Goal: Task Accomplishment & Management: Complete application form

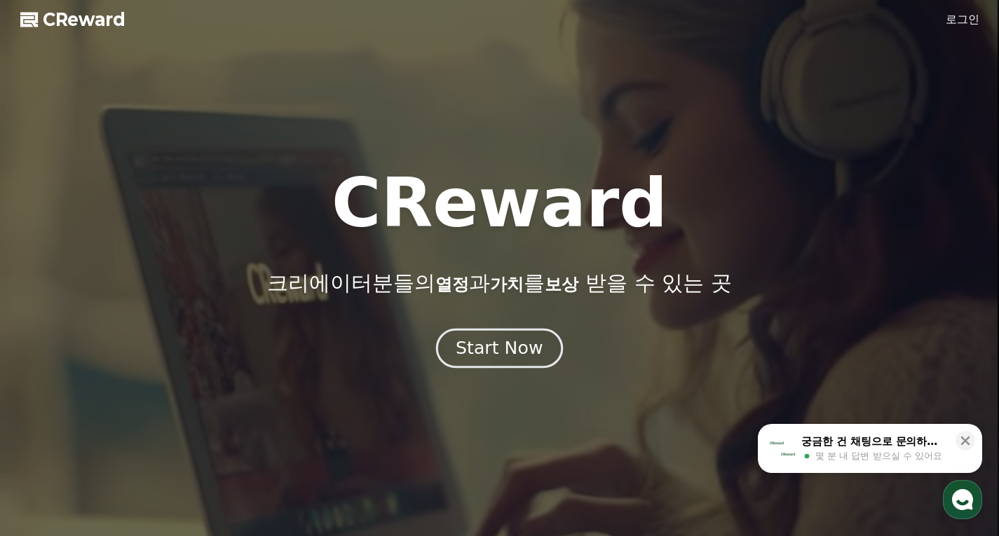
drag, startPoint x: 0, startPoint y: 0, endPoint x: 512, endPoint y: 344, distance: 616.6
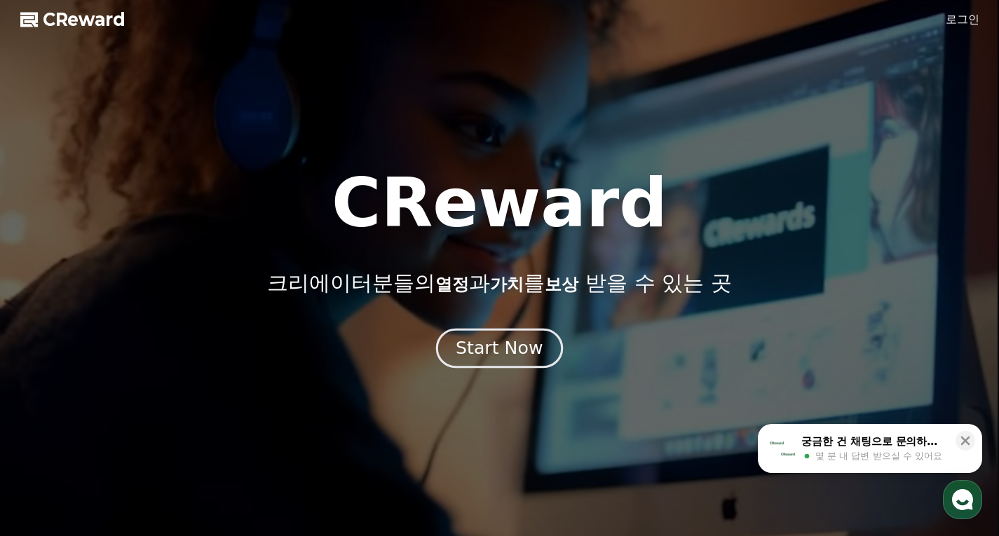
click at [512, 344] on div "Start Now" at bounding box center [499, 349] width 87 height 24
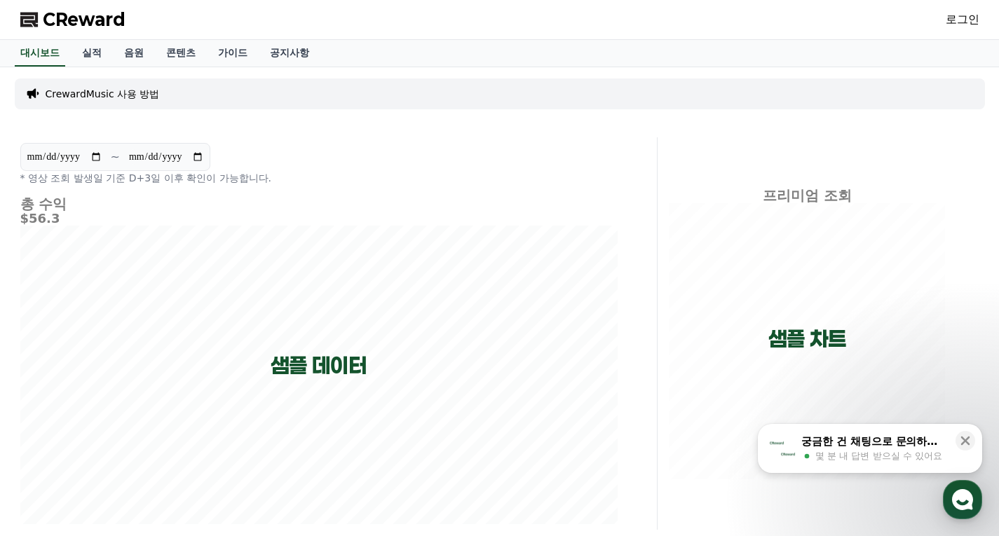
click at [94, 90] on p "CrewardMusic 사용 방법" at bounding box center [103, 94] width 114 height 14
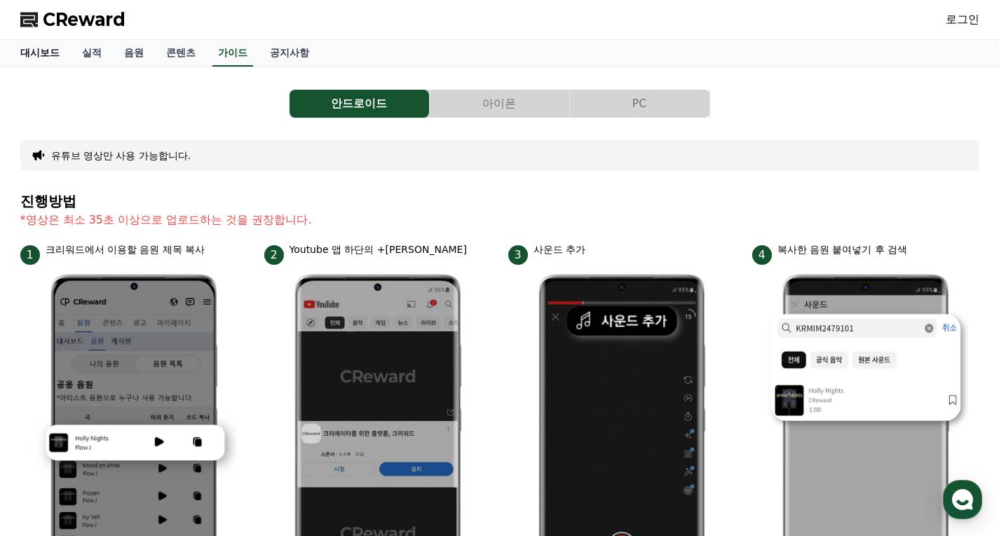
click at [40, 53] on link "대시보드" at bounding box center [40, 53] width 62 height 27
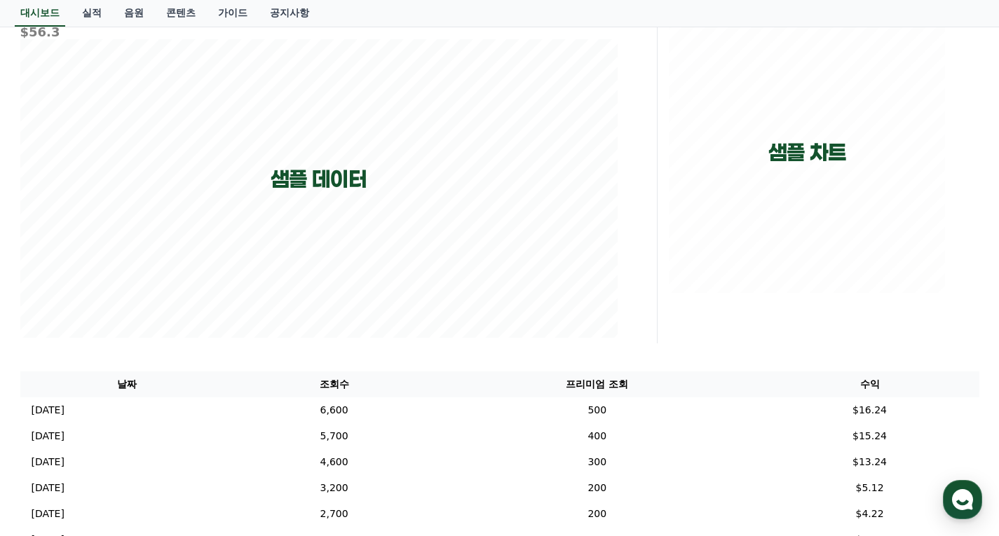
scroll to position [39, 0]
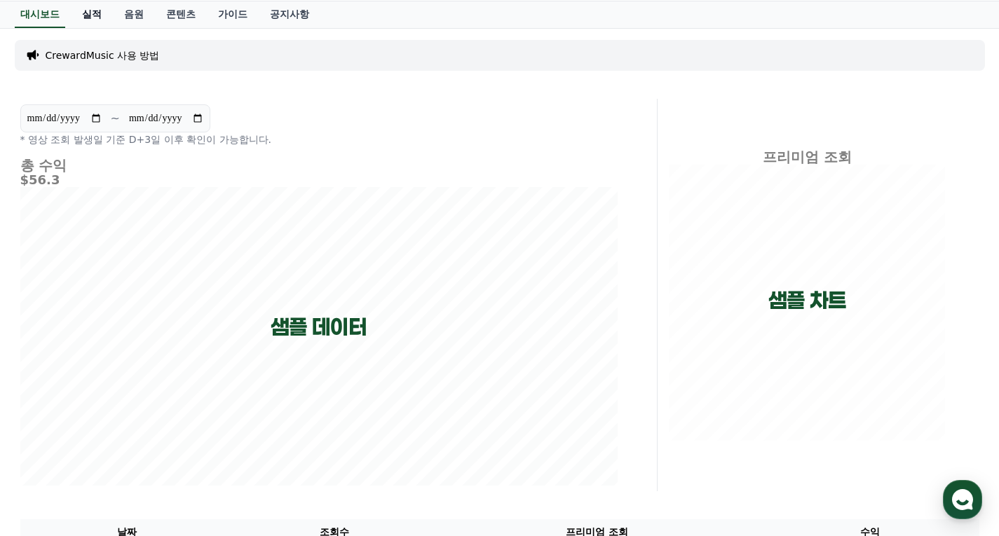
click at [90, 17] on link "실적" at bounding box center [92, 14] width 42 height 27
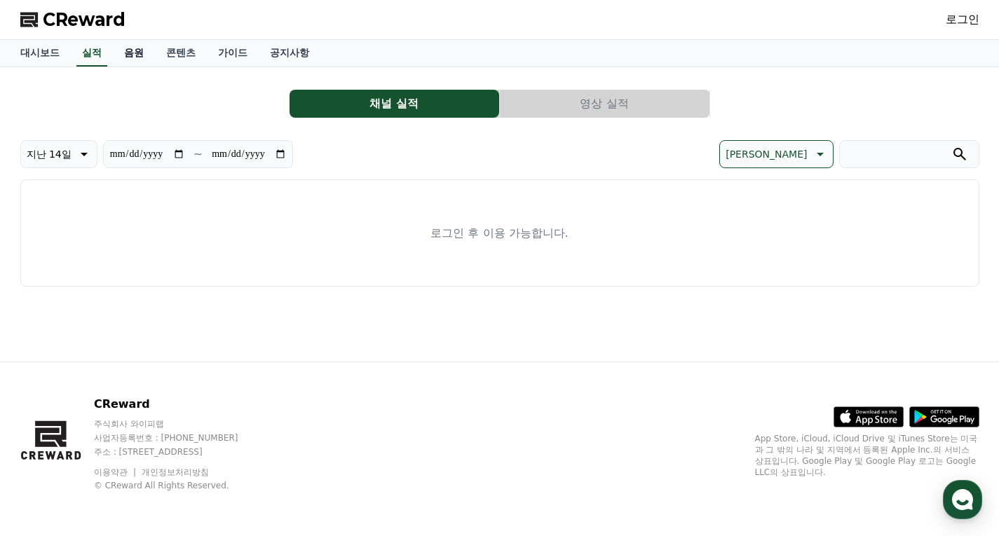
click at [119, 55] on link "음원" at bounding box center [134, 53] width 42 height 27
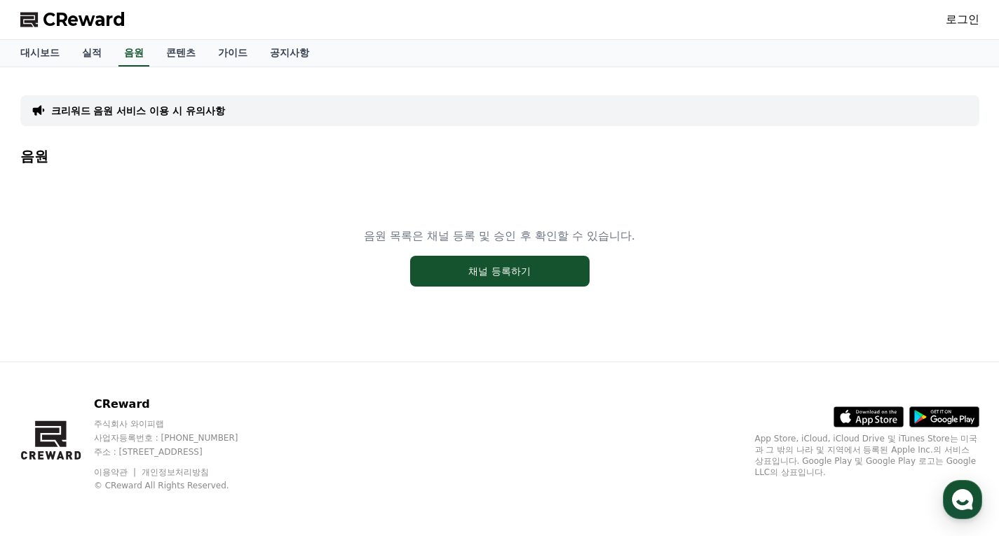
click at [957, 23] on link "로그인" at bounding box center [963, 19] width 34 height 17
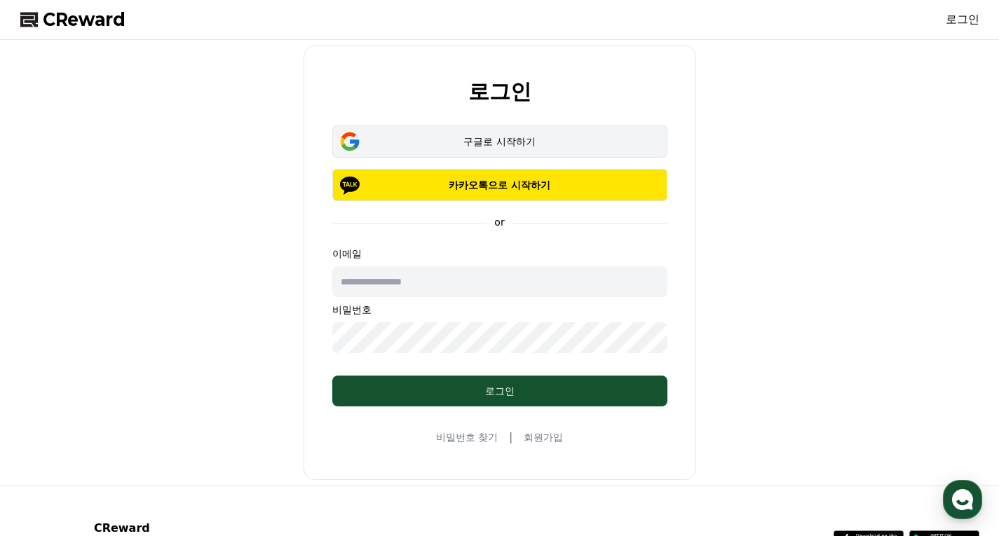
click at [501, 142] on div "구글로 시작하기" at bounding box center [500, 142] width 295 height 14
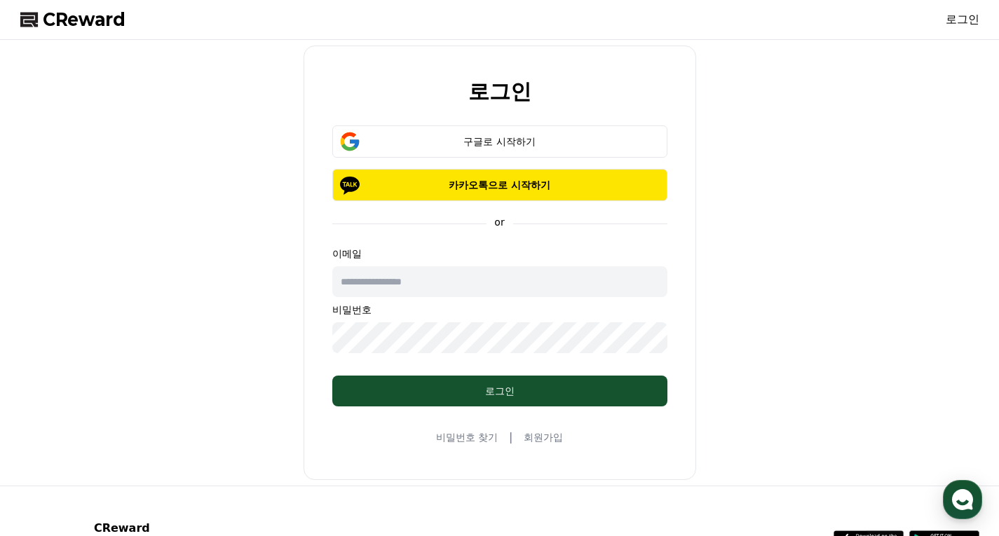
click at [412, 285] on input "text" at bounding box center [499, 281] width 335 height 31
type input "*"
type input "**********"
drag, startPoint x: 454, startPoint y: 290, endPoint x: 244, endPoint y: 281, distance: 210.6
click at [245, 281] on div "**********" at bounding box center [500, 263] width 971 height 435
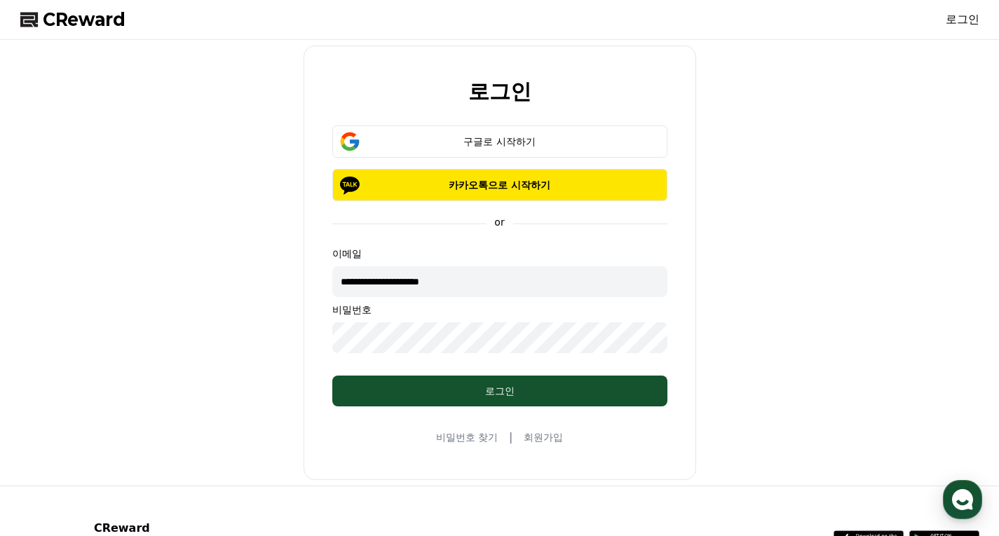
type input "**********"
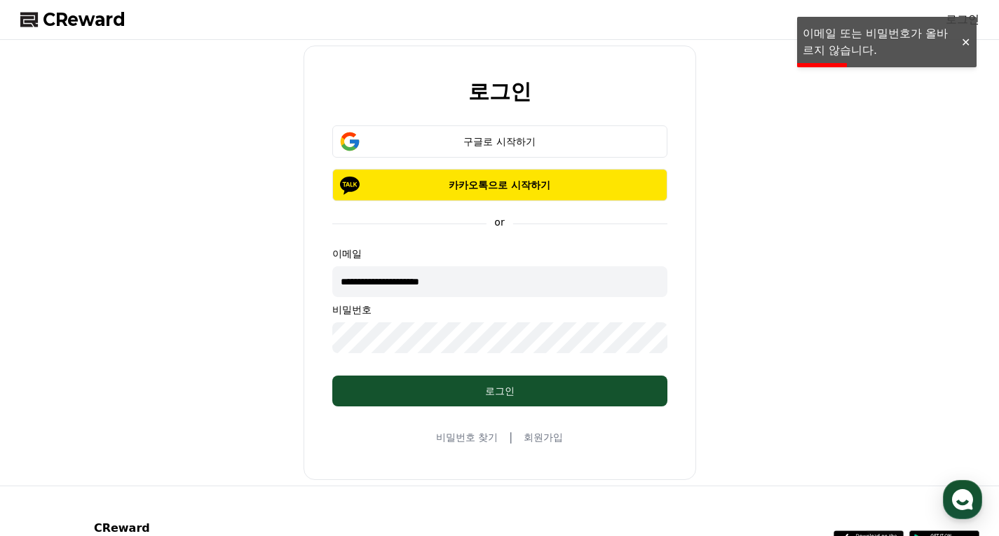
click at [456, 292] on input "**********" at bounding box center [499, 281] width 335 height 31
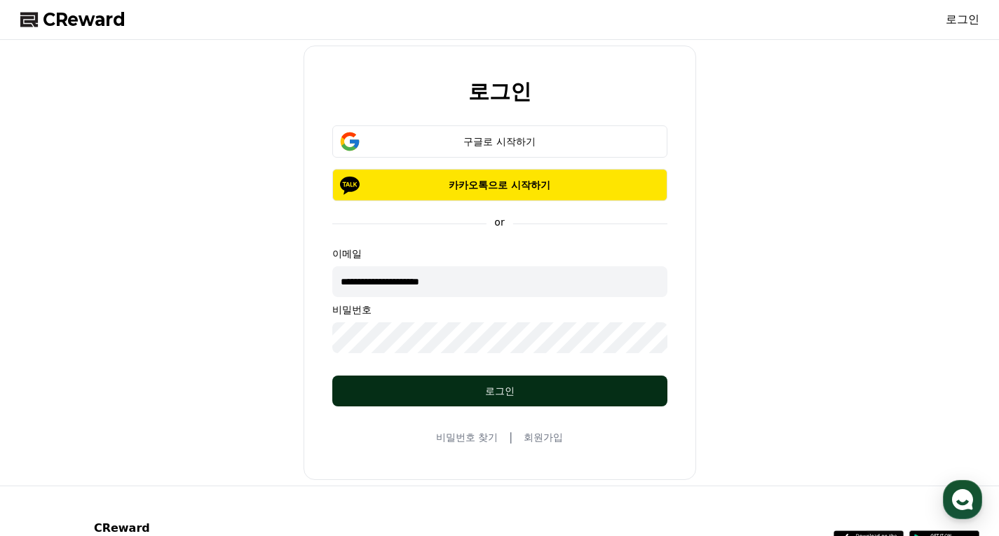
click at [499, 400] on button "로그인" at bounding box center [499, 391] width 335 height 31
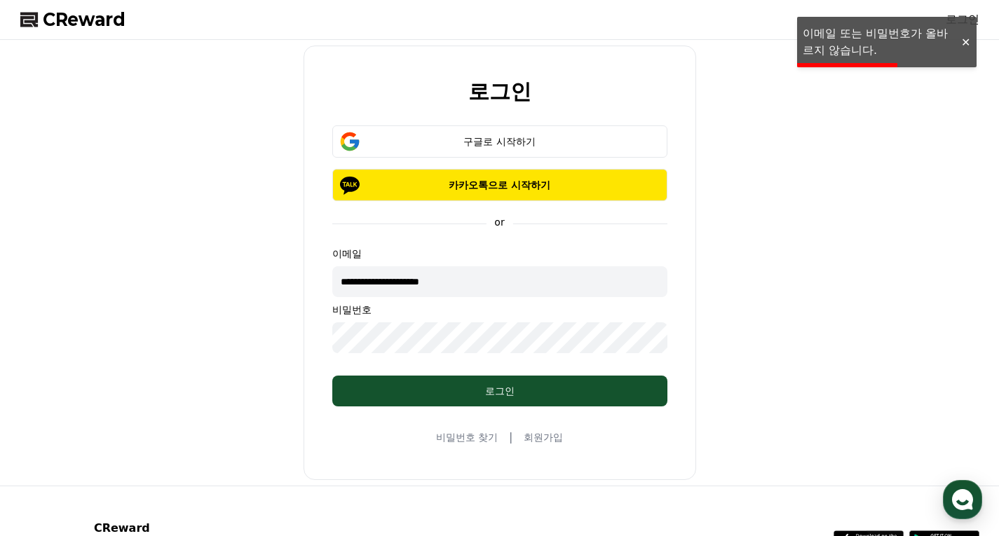
click at [269, 339] on div "**********" at bounding box center [500, 263] width 971 height 435
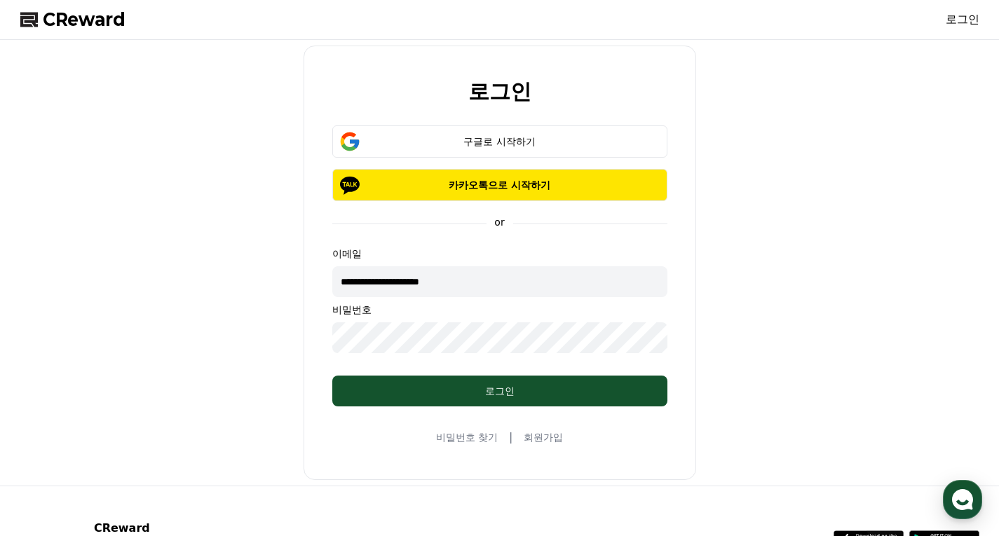
drag, startPoint x: 459, startPoint y: 280, endPoint x: 295, endPoint y: 267, distance: 164.6
click at [295, 267] on div "**********" at bounding box center [500, 263] width 971 height 435
type input "**********"
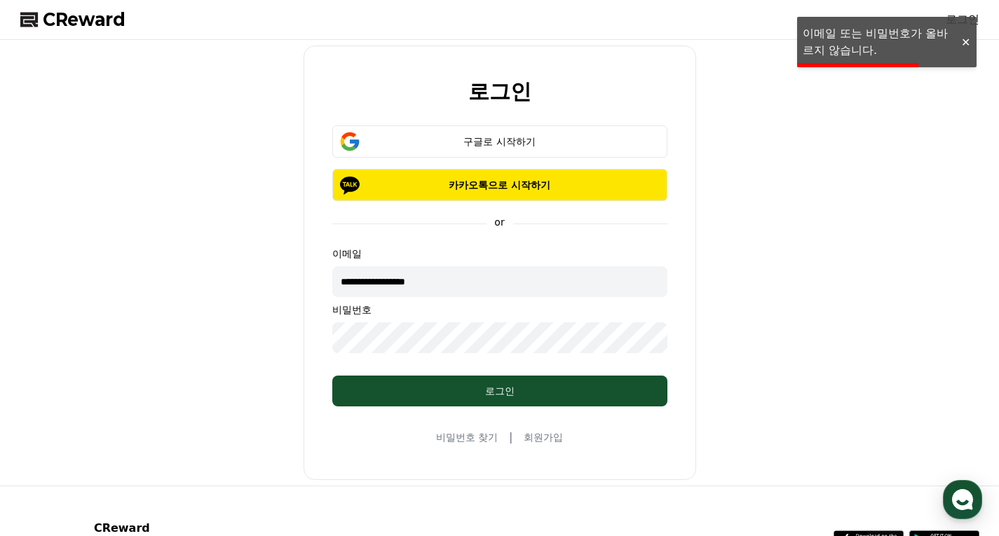
click at [535, 439] on link "회원가입" at bounding box center [543, 438] width 39 height 14
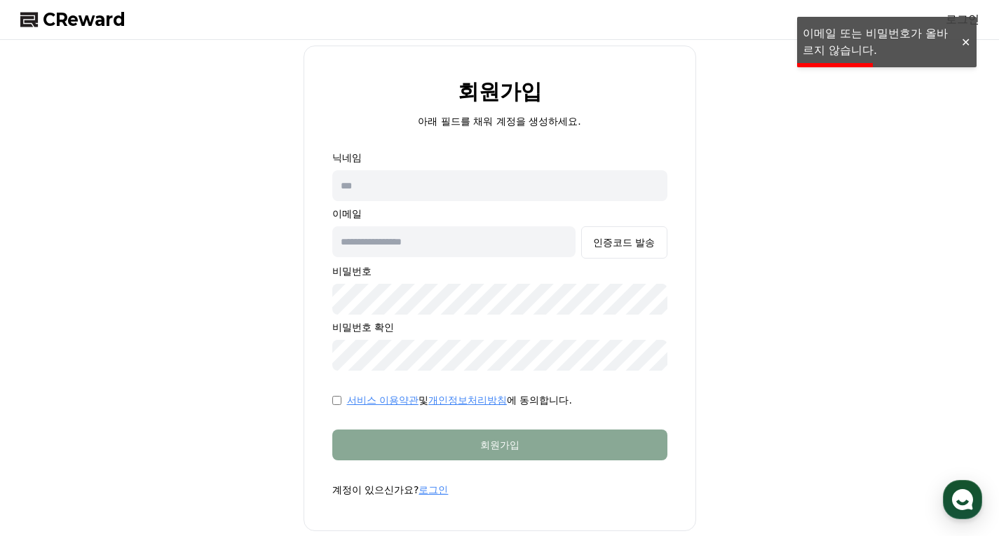
click at [399, 187] on input "text" at bounding box center [499, 185] width 335 height 31
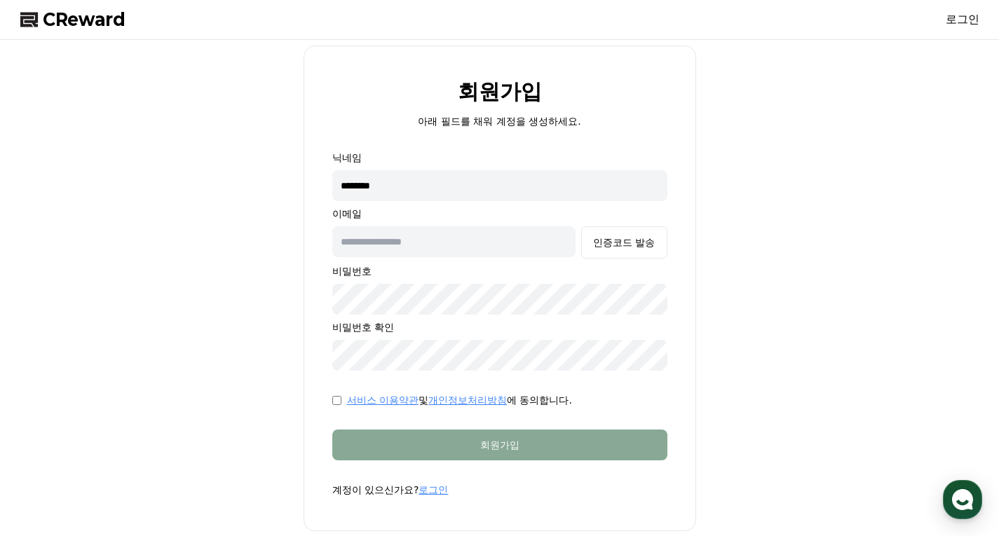
type input "********"
type input "**********"
click at [626, 241] on div "인증코드 발송" at bounding box center [624, 243] width 62 height 14
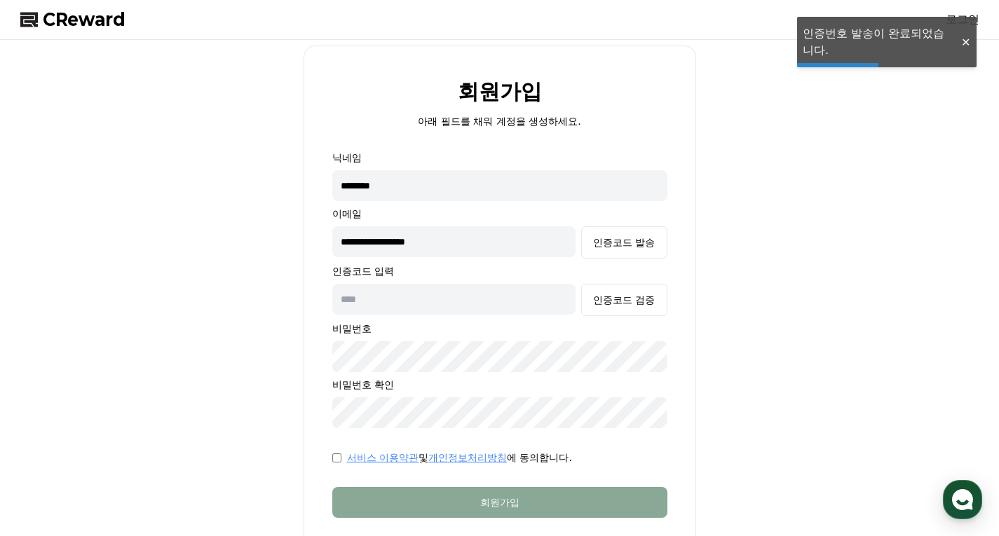
click at [414, 298] on input "text" at bounding box center [454, 299] width 244 height 31
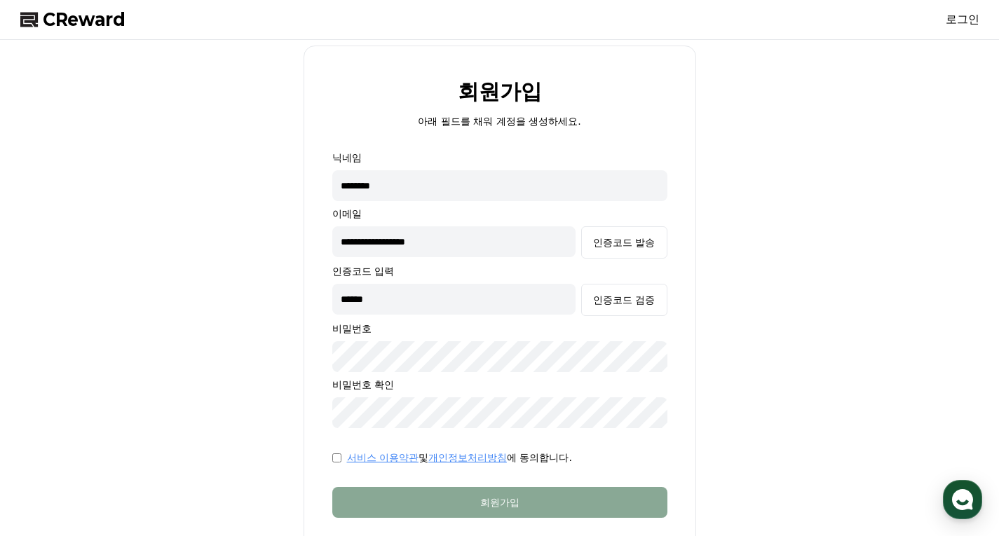
type input "******"
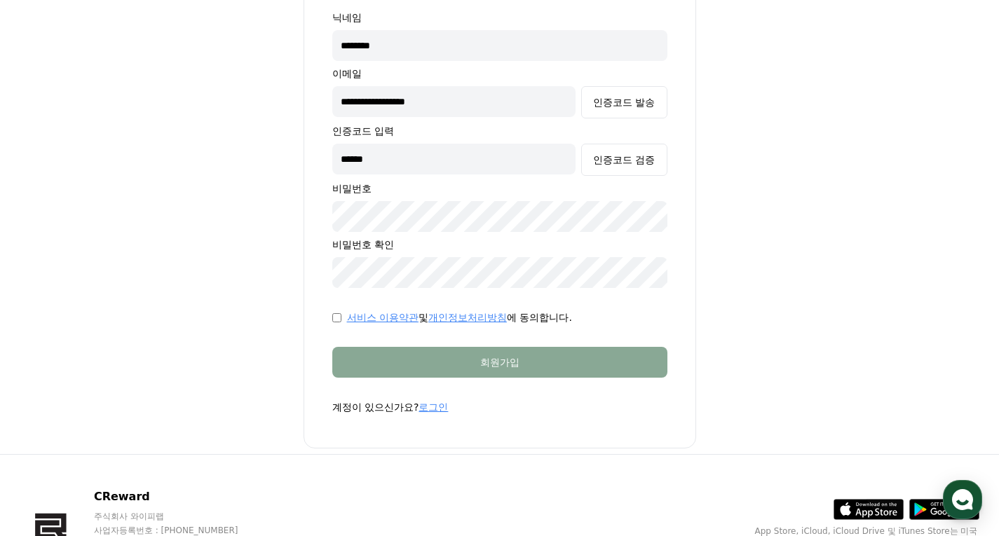
scroll to position [70, 0]
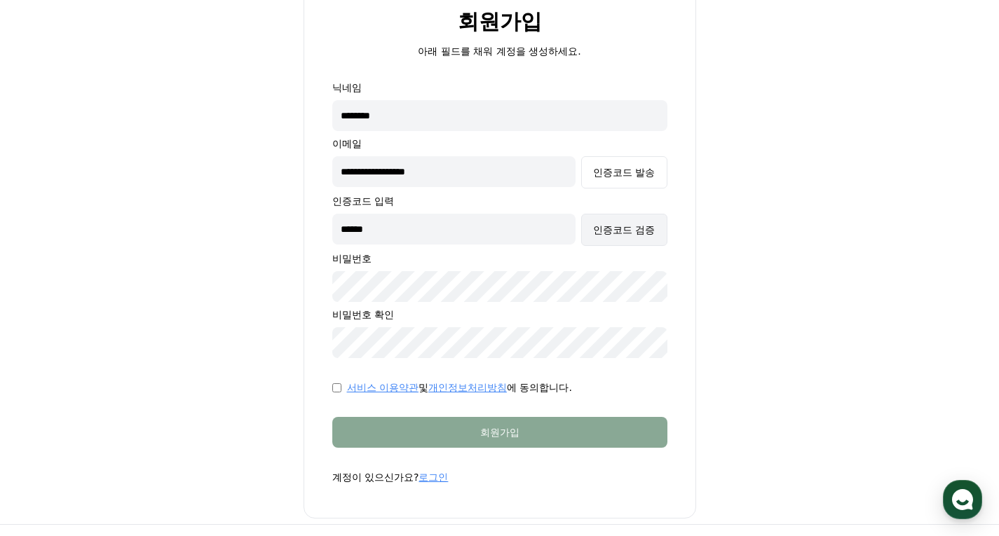
click at [607, 229] on div "인증코드 검증" at bounding box center [624, 230] width 62 height 14
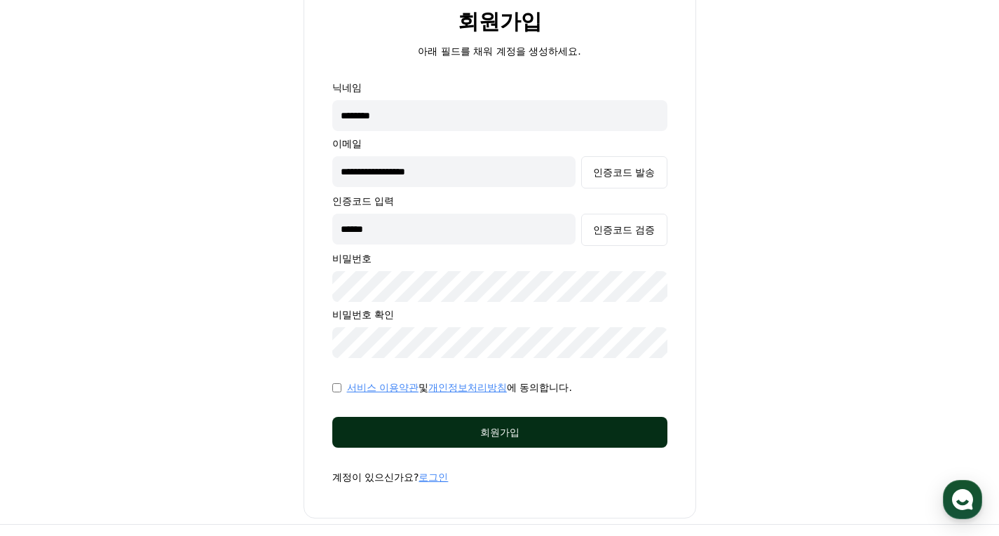
click at [505, 429] on div "회원가입" at bounding box center [499, 433] width 279 height 14
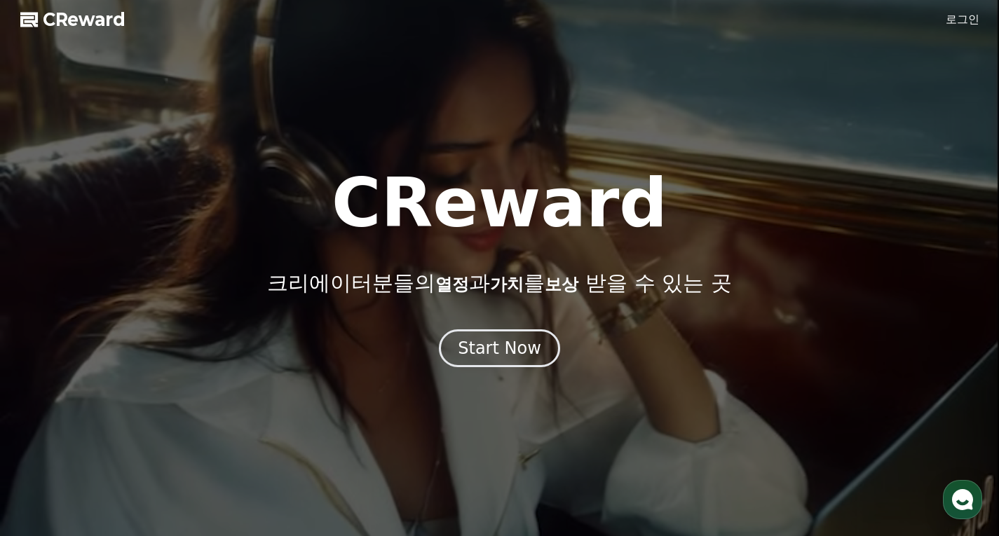
click at [969, 17] on link "로그인" at bounding box center [963, 19] width 34 height 17
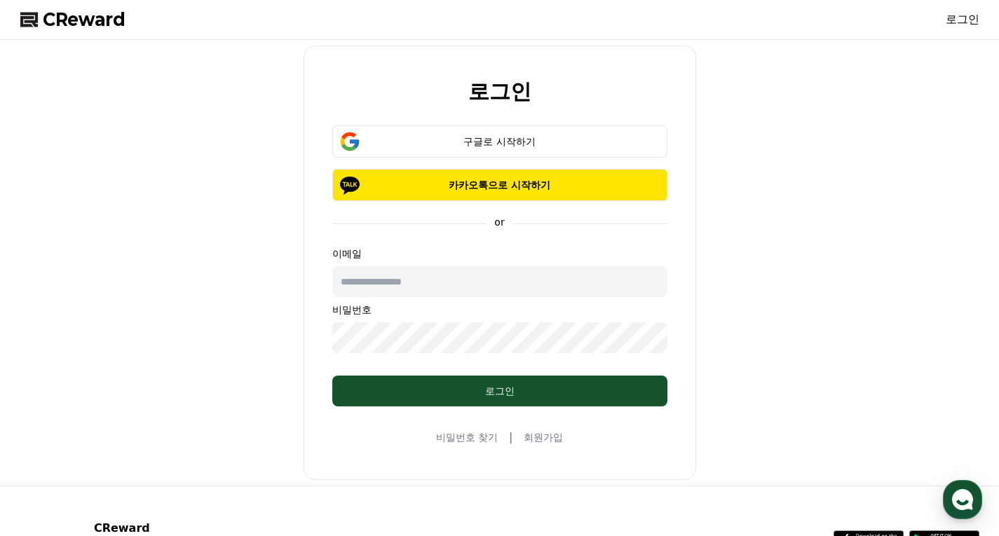
click at [546, 440] on link "회원가입" at bounding box center [543, 438] width 39 height 14
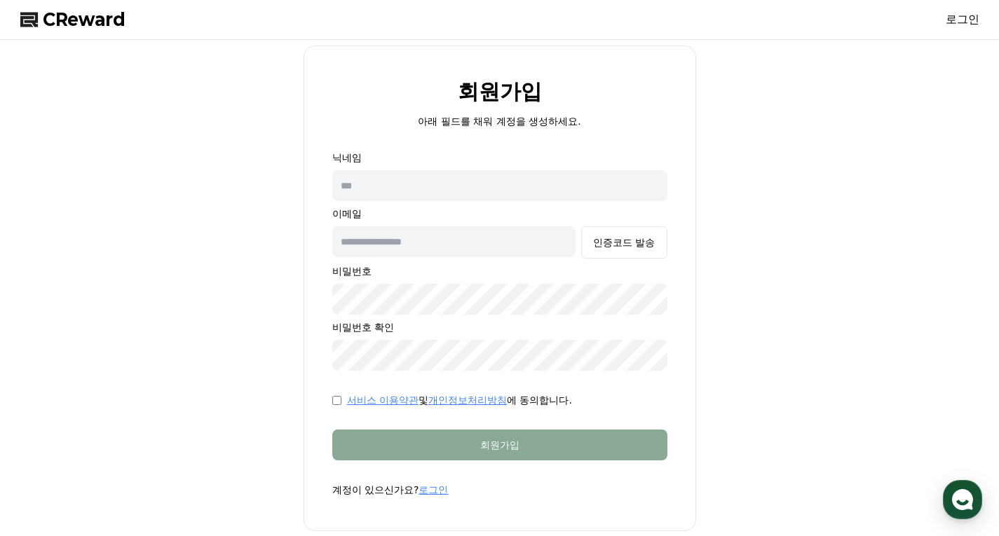
click at [382, 189] on input "text" at bounding box center [499, 185] width 335 height 31
type input "**********"
drag, startPoint x: 357, startPoint y: 194, endPoint x: 50, endPoint y: 192, distance: 307.2
click at [58, 193] on div "**********" at bounding box center [500, 289] width 971 height 486
type input "*"
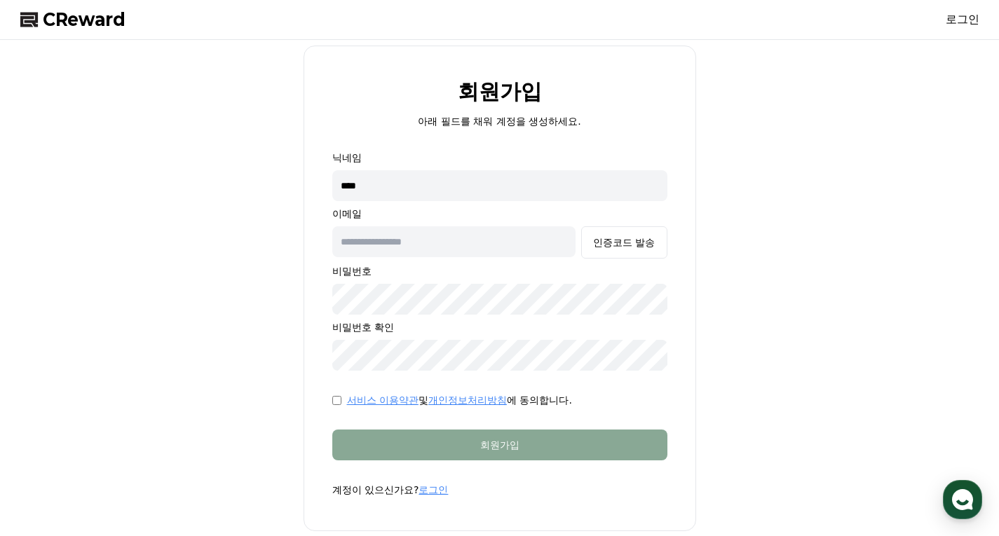
type input "****"
type input "*"
type input "**********"
click at [607, 245] on div "인증코드 발송" at bounding box center [624, 243] width 62 height 14
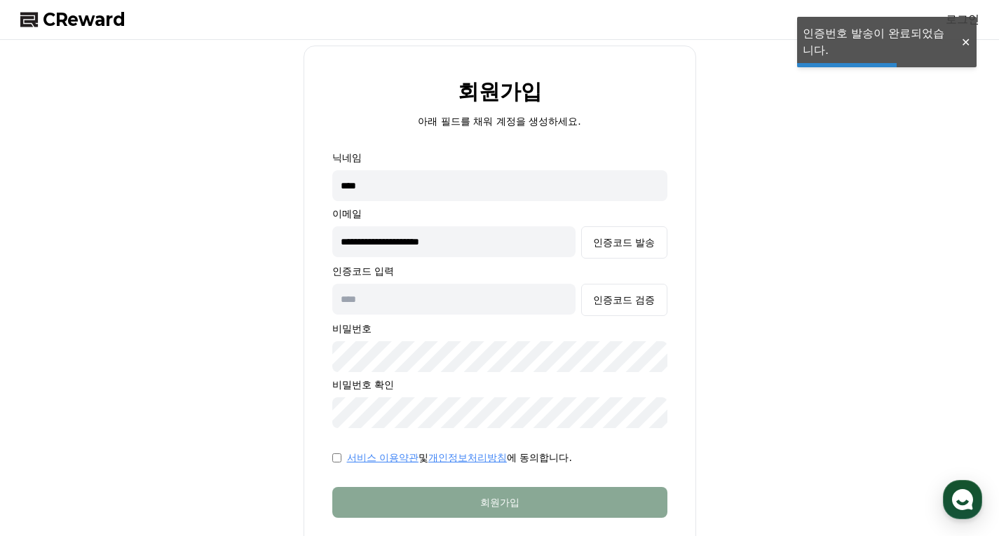
click at [380, 302] on input "text" at bounding box center [454, 299] width 244 height 31
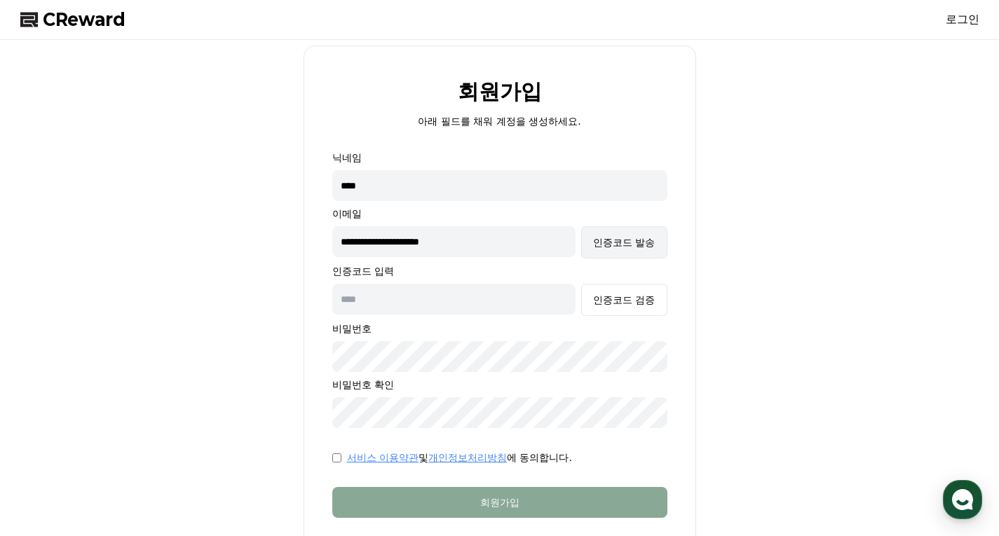
click at [614, 242] on div "인증코드 발송" at bounding box center [624, 243] width 62 height 14
click at [517, 299] on input "text" at bounding box center [454, 299] width 244 height 31
type input "******"
click at [614, 308] on button "인증코드 검증" at bounding box center [624, 300] width 86 height 32
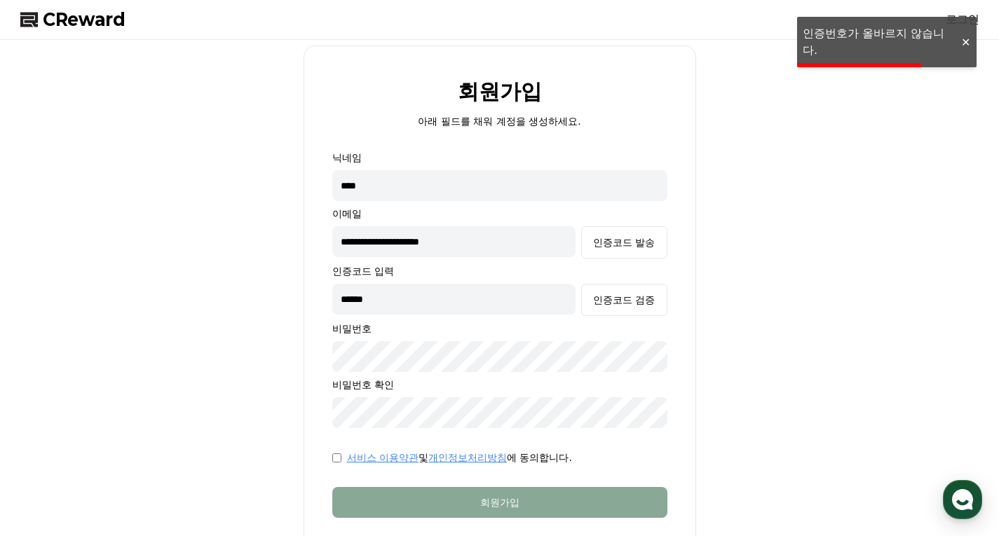
click at [461, 310] on input "******" at bounding box center [454, 299] width 244 height 31
click at [618, 249] on div "인증코드 발송" at bounding box center [624, 243] width 62 height 14
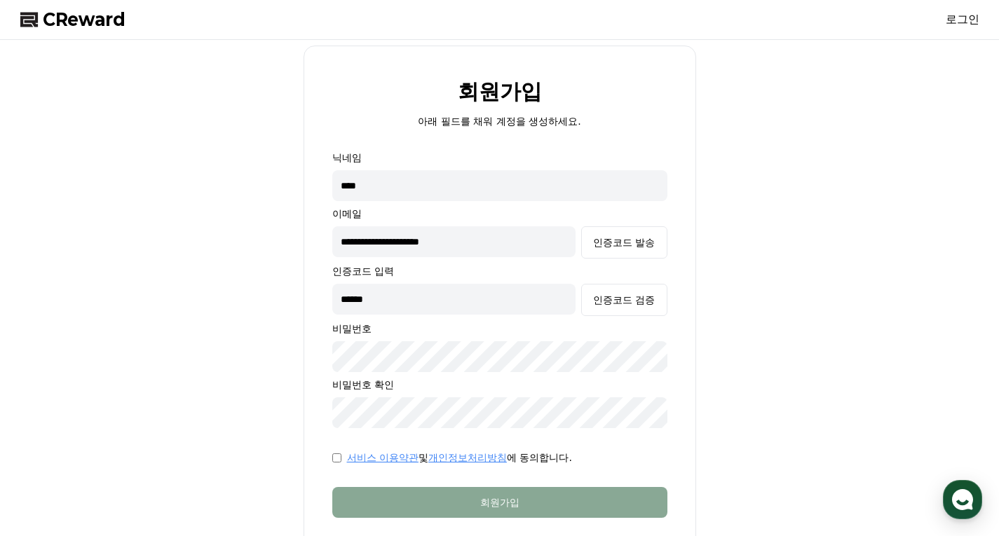
drag, startPoint x: 395, startPoint y: 306, endPoint x: 243, endPoint y: 291, distance: 152.2
click at [243, 291] on div "**********" at bounding box center [500, 317] width 971 height 543
click at [960, 18] on link "로그인" at bounding box center [963, 19] width 34 height 17
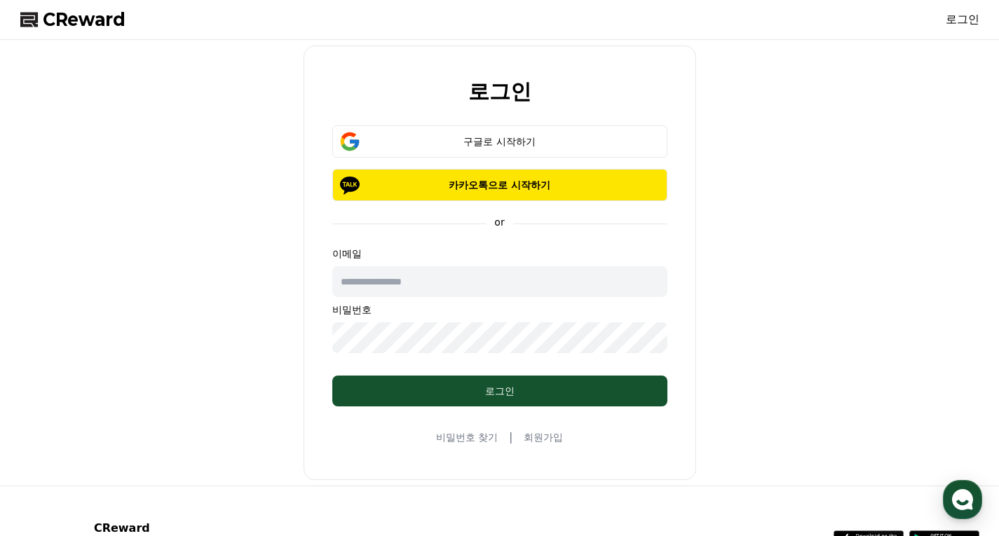
click at [381, 284] on input "text" at bounding box center [499, 281] width 335 height 31
type input "**********"
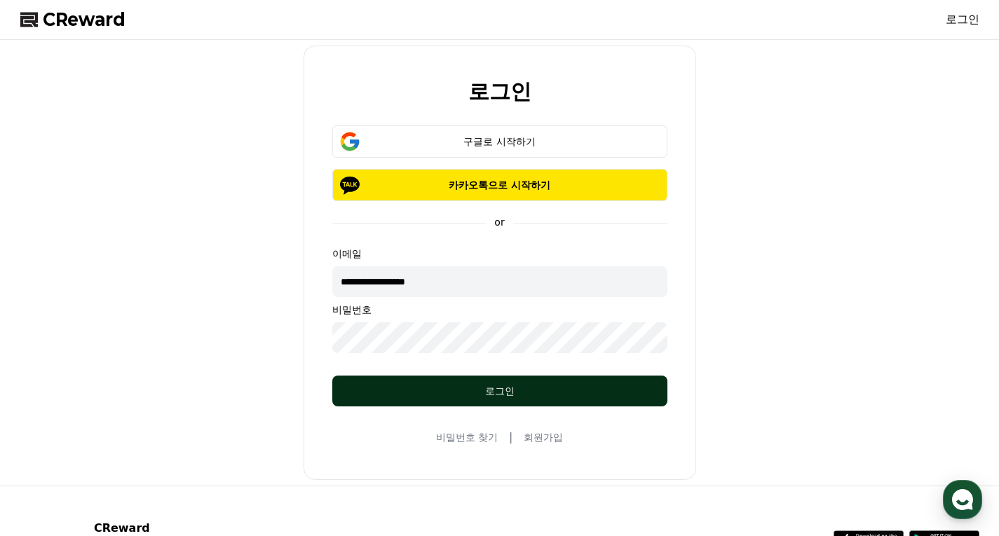
click at [489, 389] on div "로그인" at bounding box center [499, 391] width 279 height 14
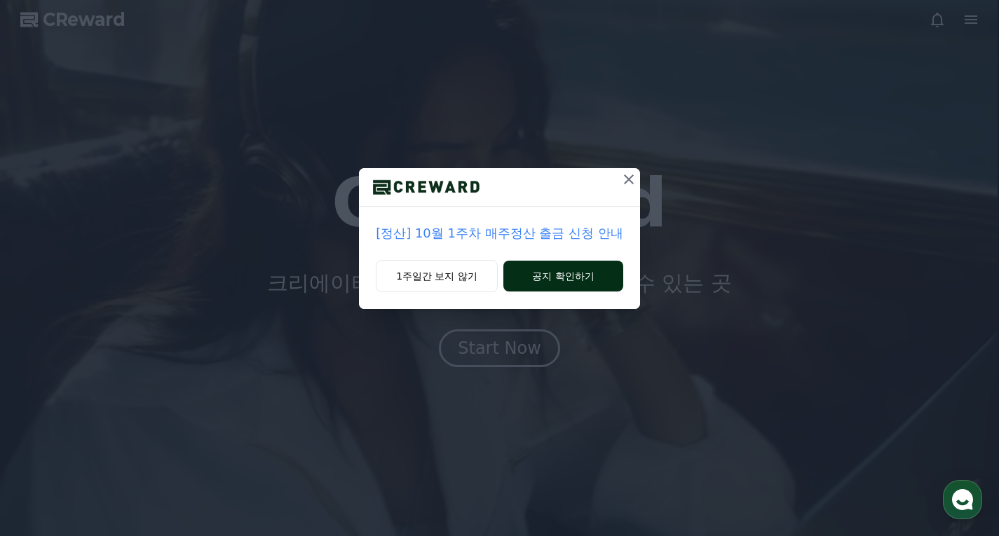
click at [586, 269] on button "공지 확인하기" at bounding box center [564, 276] width 120 height 31
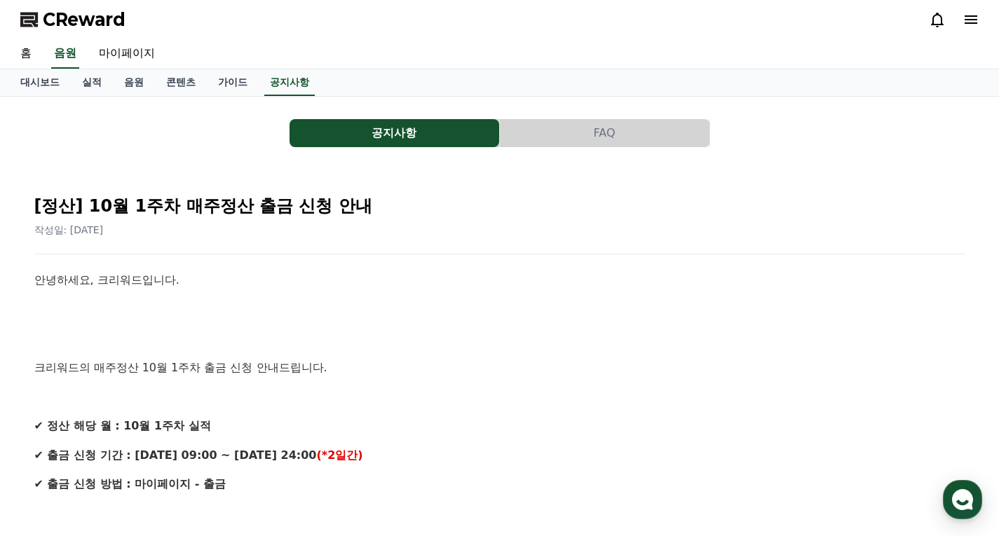
click at [65, 19] on span "CReward" at bounding box center [84, 19] width 83 height 22
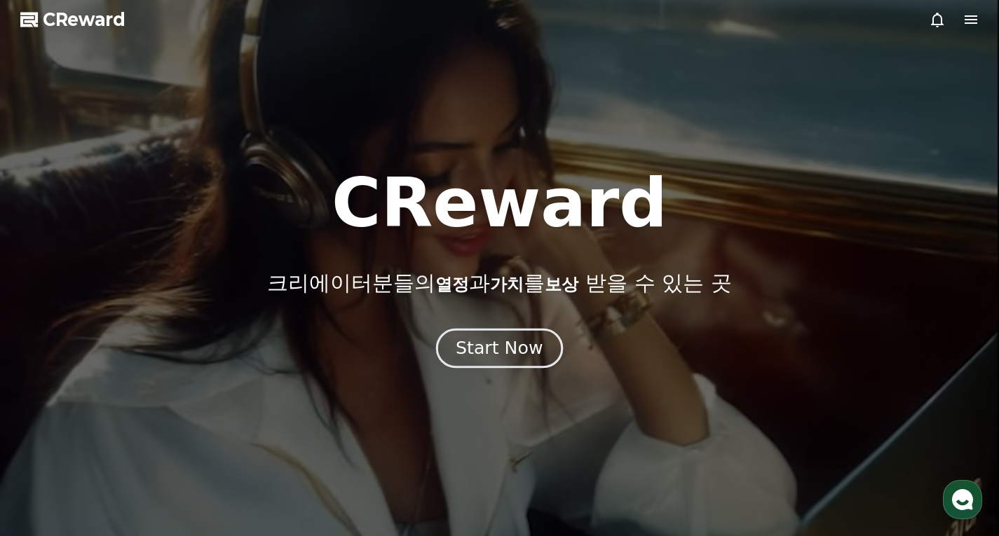
click at [528, 349] on div "Start Now" at bounding box center [499, 349] width 87 height 24
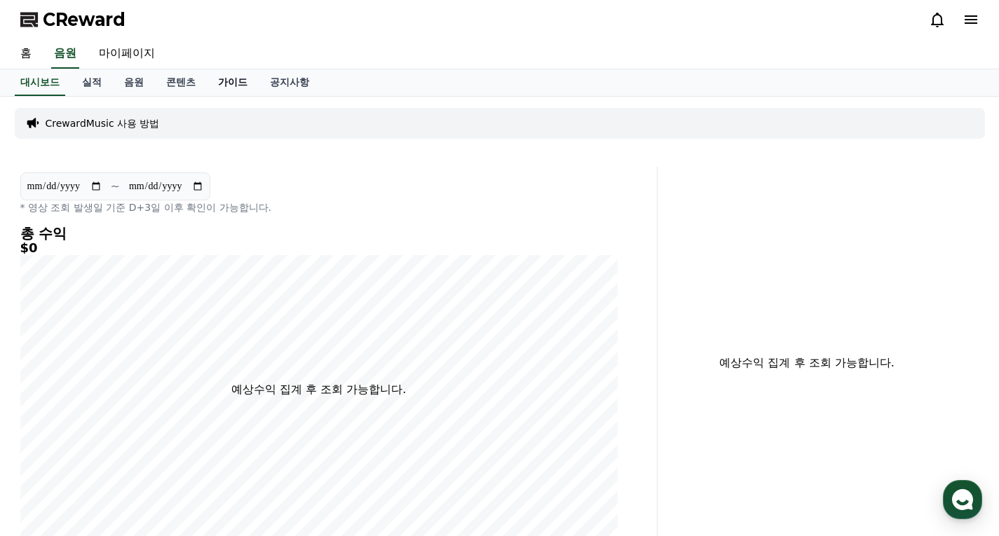
click at [235, 79] on link "가이드" at bounding box center [233, 82] width 52 height 27
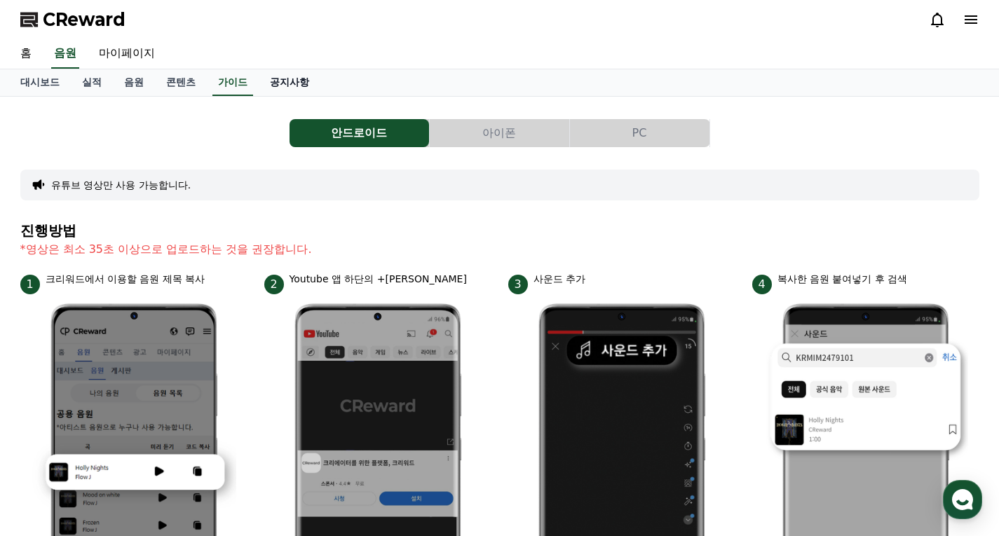
click at [276, 87] on link "공지사항" at bounding box center [290, 82] width 62 height 27
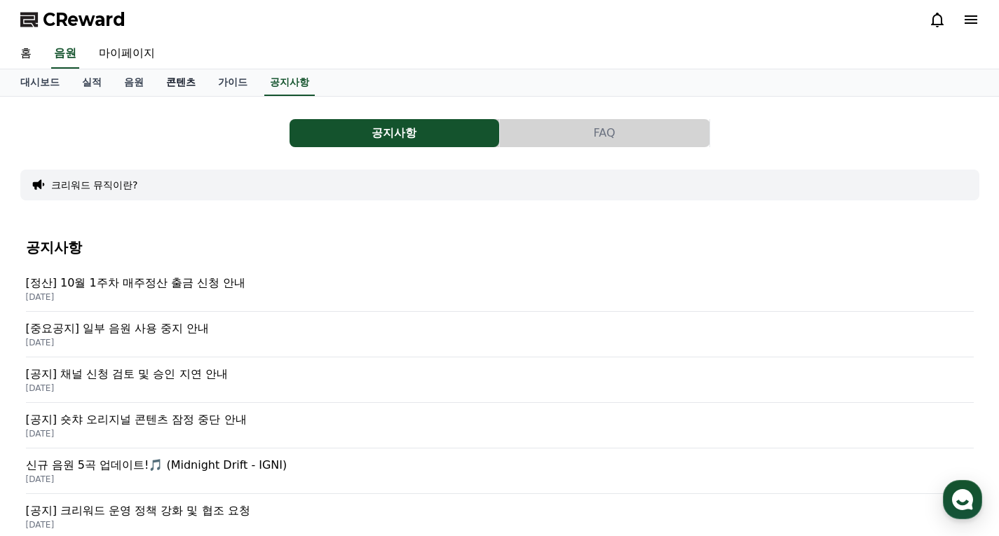
click at [184, 83] on link "콘텐츠" at bounding box center [181, 82] width 52 height 27
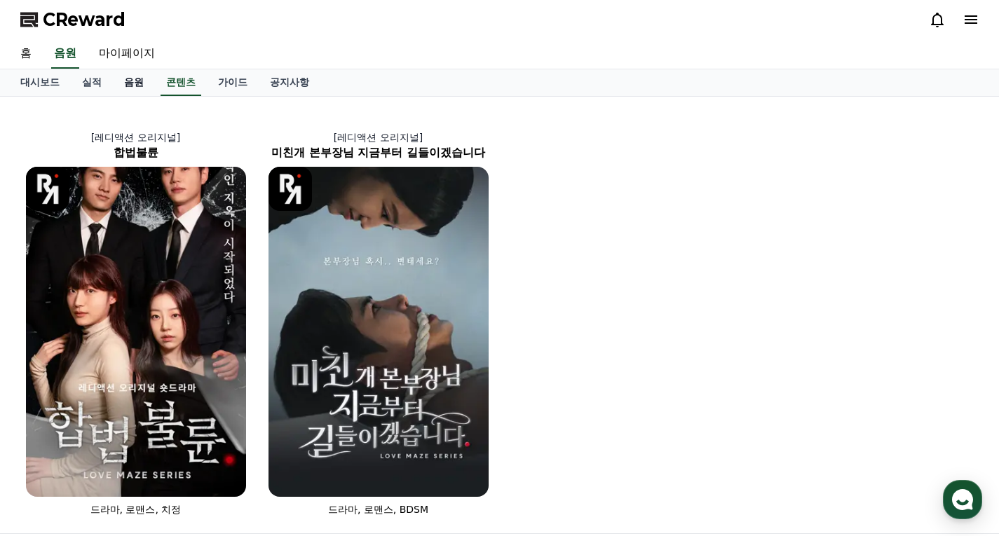
click at [137, 82] on link "음원" at bounding box center [134, 82] width 42 height 27
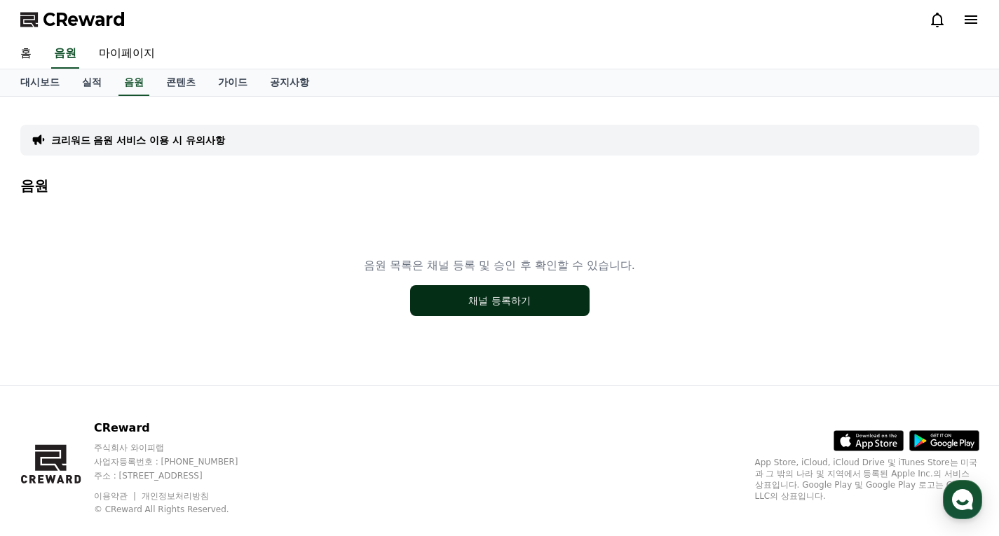
click at [516, 301] on button "채널 등록하기" at bounding box center [500, 300] width 180 height 31
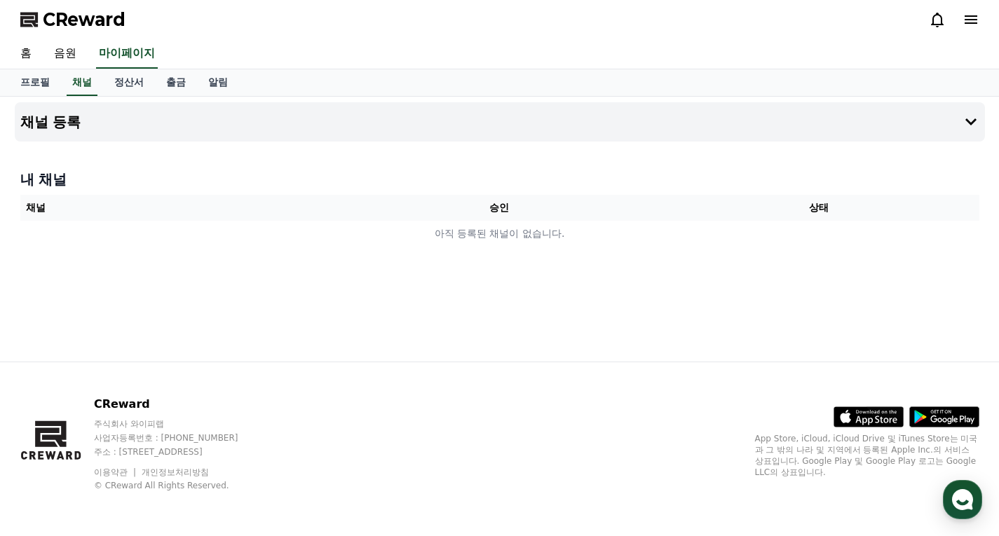
click at [966, 17] on icon at bounding box center [971, 19] width 13 height 8
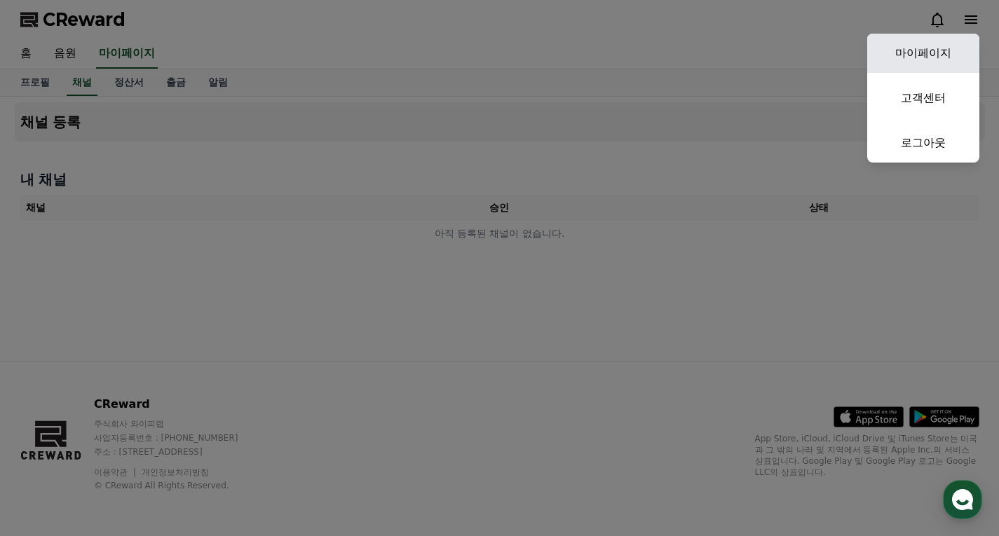
click at [941, 60] on link "마이페이지" at bounding box center [923, 53] width 112 height 39
select select "**********"
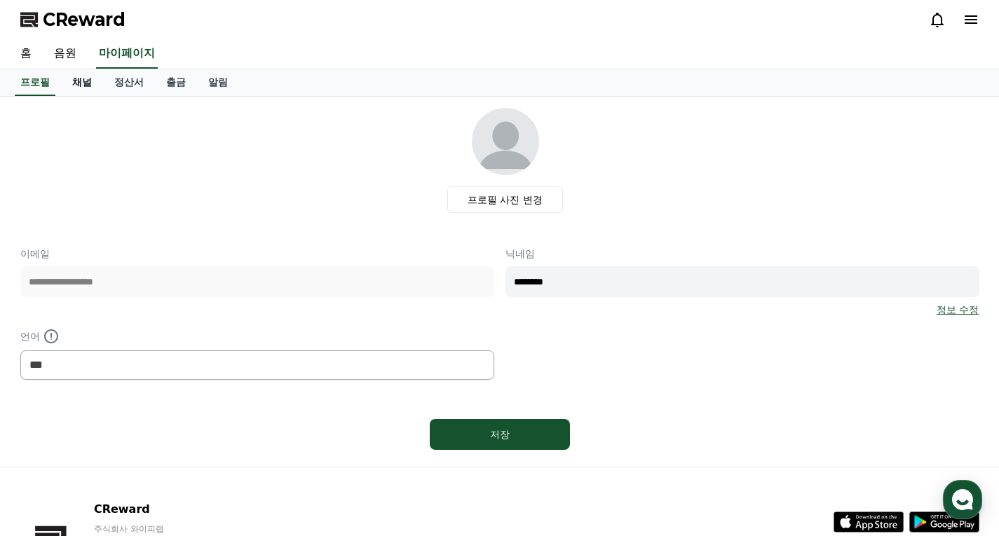
click at [76, 88] on link "채널" at bounding box center [82, 82] width 42 height 27
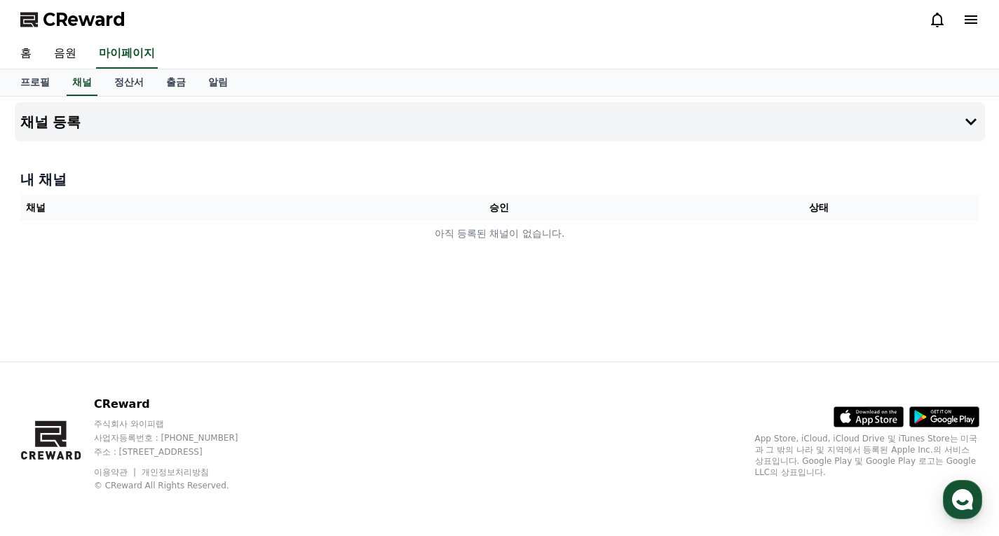
click at [941, 22] on icon at bounding box center [937, 20] width 13 height 15
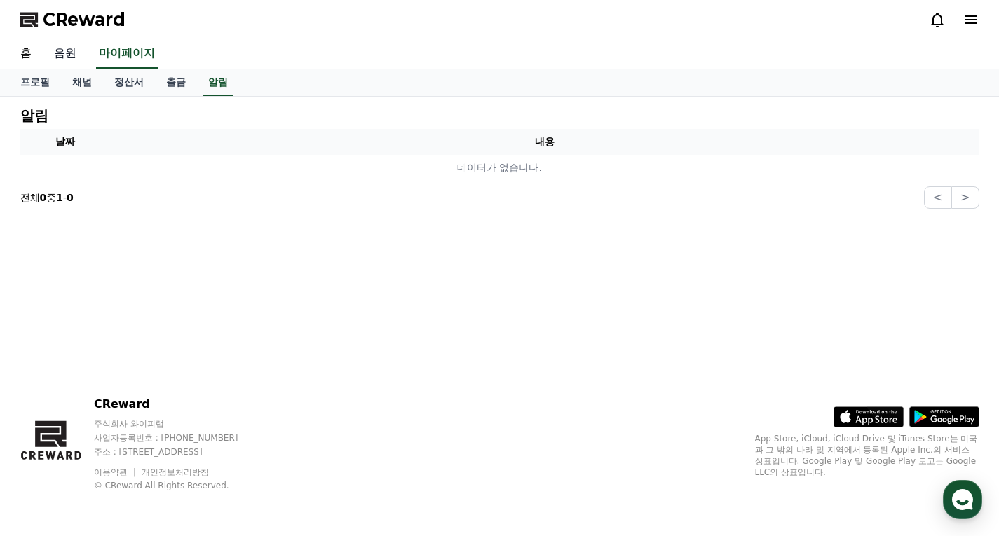
click at [67, 57] on link "음원" at bounding box center [65, 53] width 45 height 29
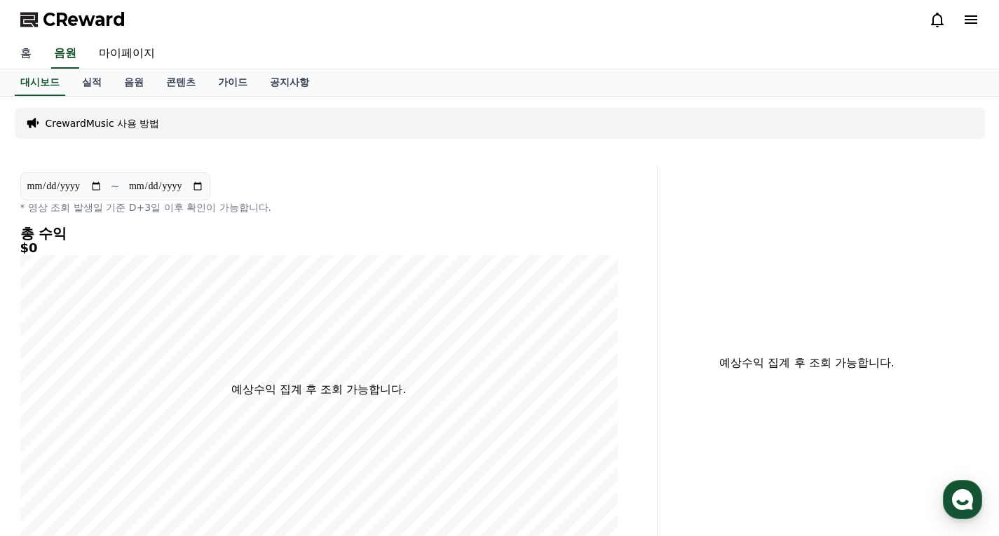
click at [27, 53] on link "홈" at bounding box center [26, 53] width 34 height 29
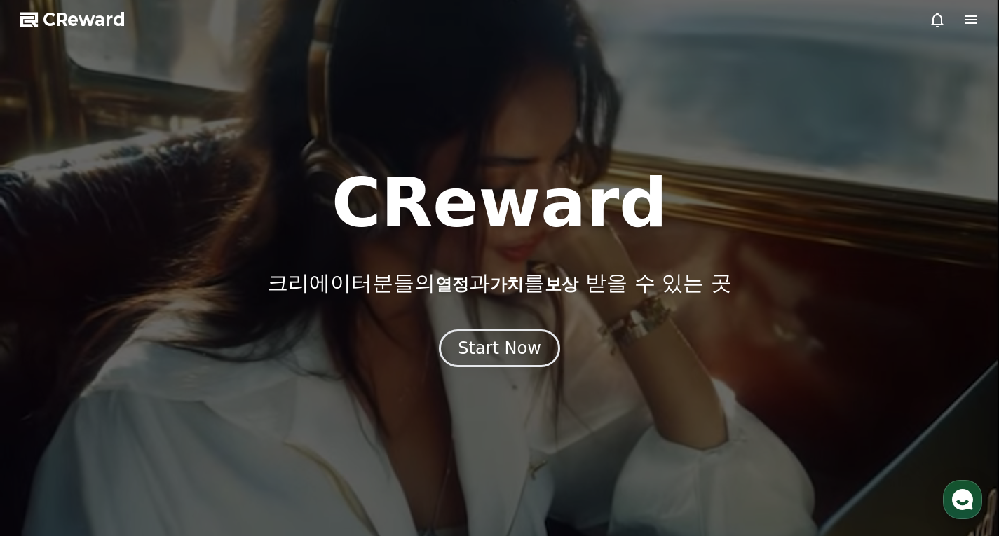
click at [932, 18] on icon at bounding box center [937, 19] width 17 height 17
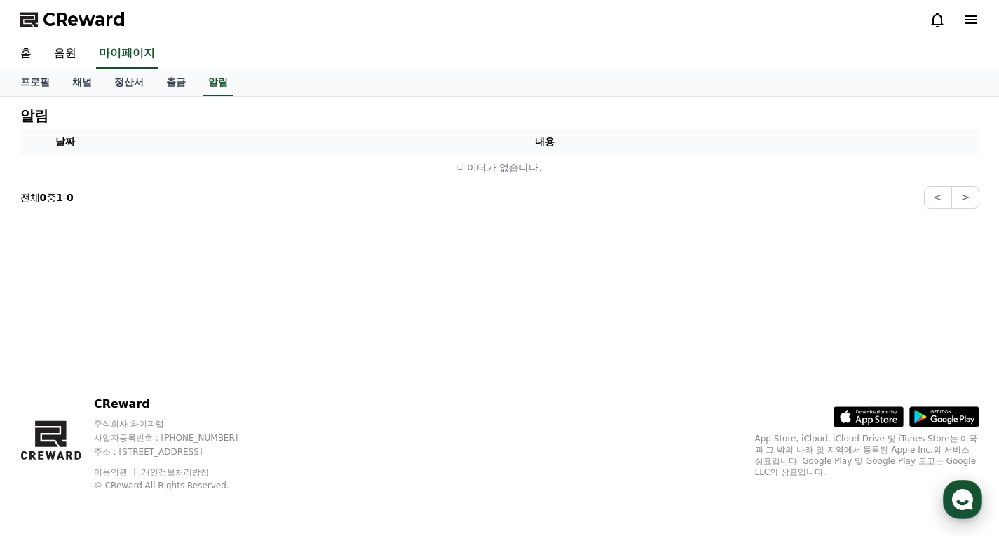
click at [957, 497] on use "button" at bounding box center [962, 499] width 21 height 21
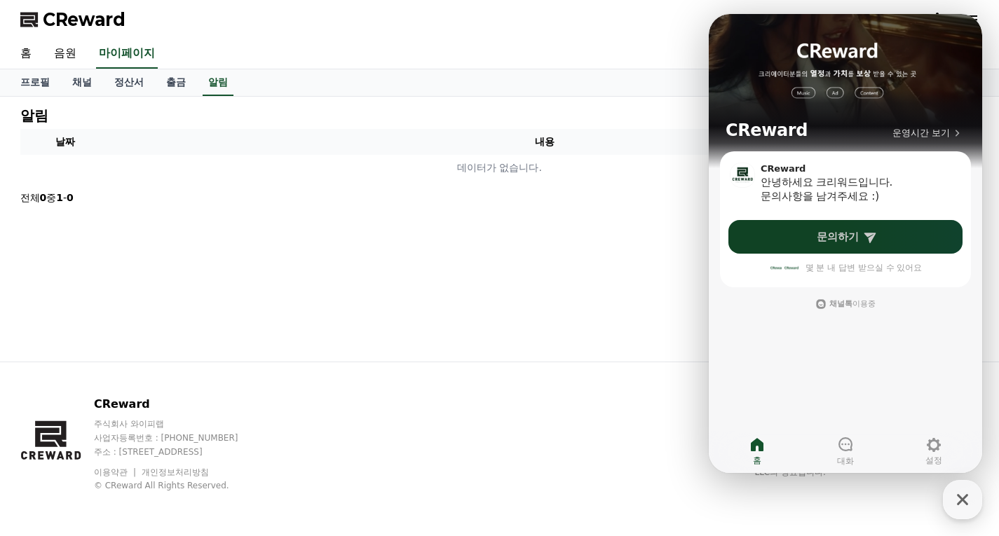
click at [852, 236] on span "문의하기" at bounding box center [838, 237] width 42 height 14
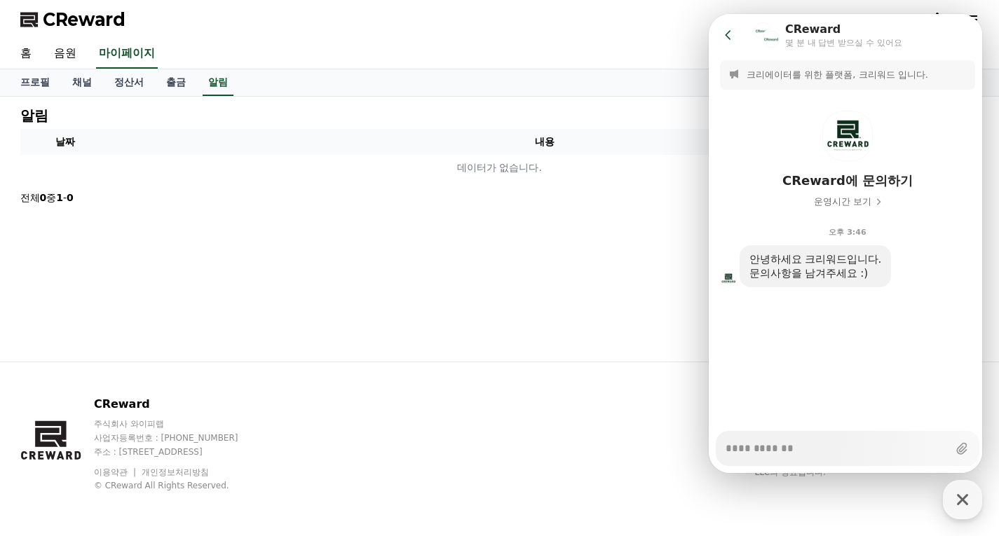
type textarea "*"
click at [568, 287] on div "알림 날짜 내용 데이터가 없습니다. 전체 0 중 1 - 0 < >" at bounding box center [500, 229] width 982 height 265
click at [731, 29] on icon at bounding box center [729, 35] width 14 height 14
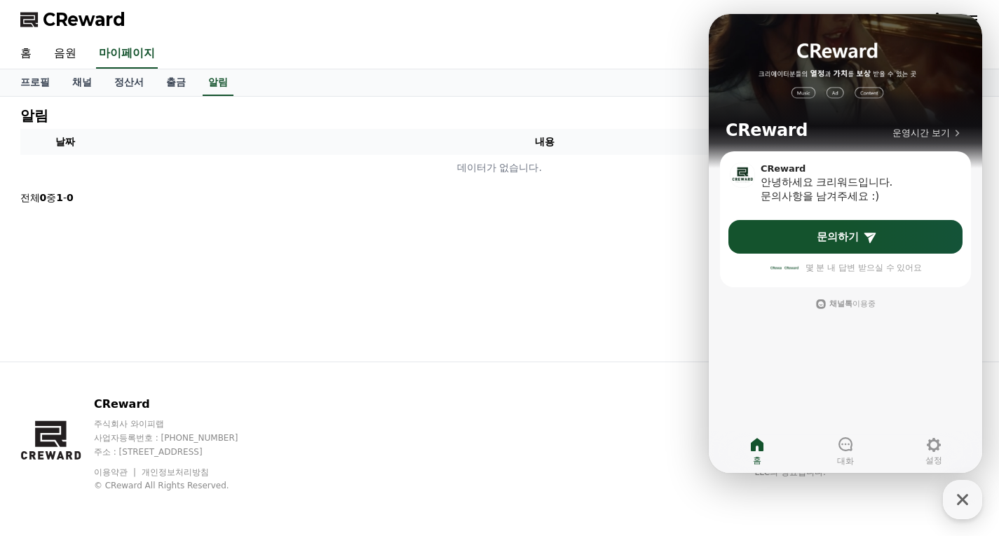
click at [587, 385] on div "CReward 주식회사 와이피랩 사업자등록번호 : 655-81-03655 주소 : 경기도 김포시 양촌읍 양곡로 495, 3층 305-비이16호…" at bounding box center [500, 450] width 982 height 174
click at [170, 83] on link "출금" at bounding box center [176, 82] width 42 height 27
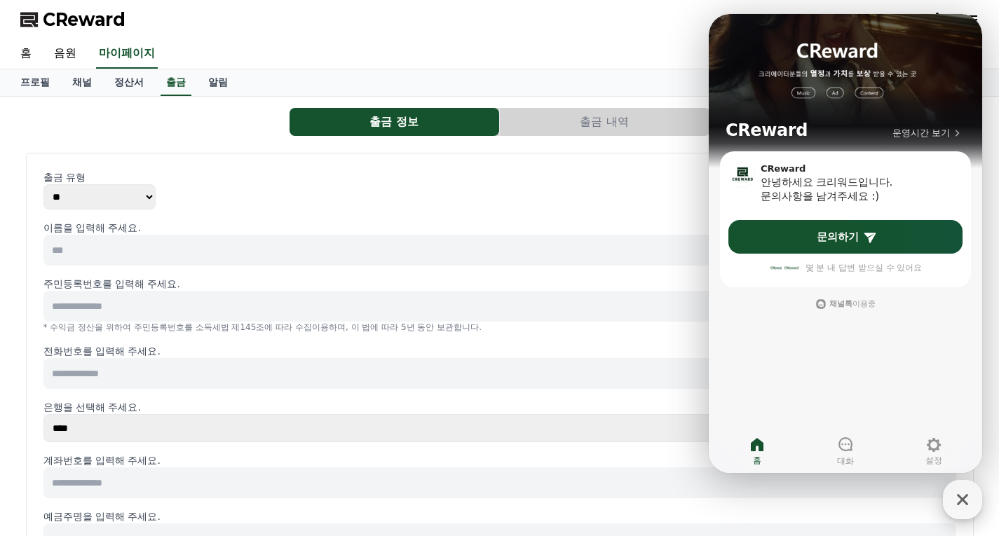
click at [960, 499] on icon "button" at bounding box center [962, 499] width 25 height 25
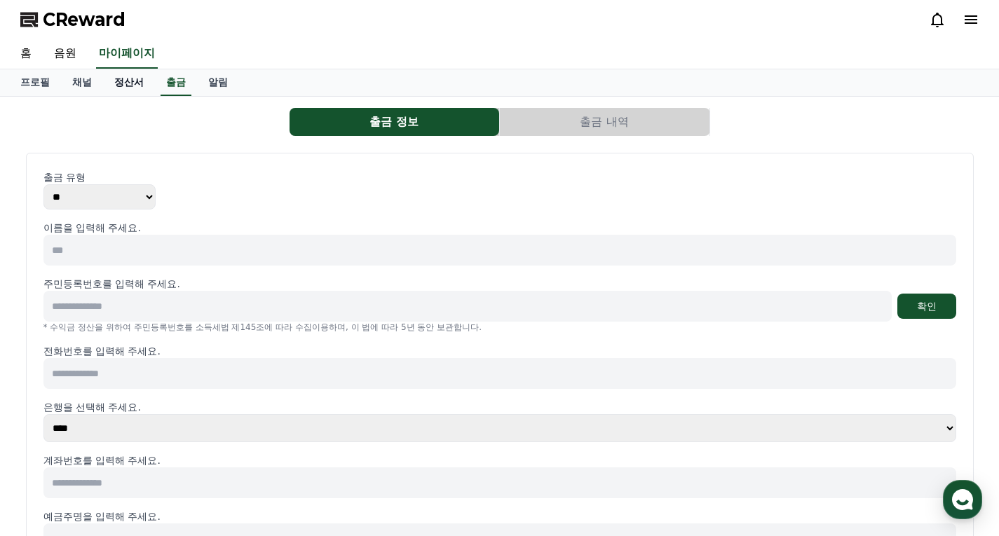
click at [135, 82] on link "정산서" at bounding box center [129, 82] width 52 height 27
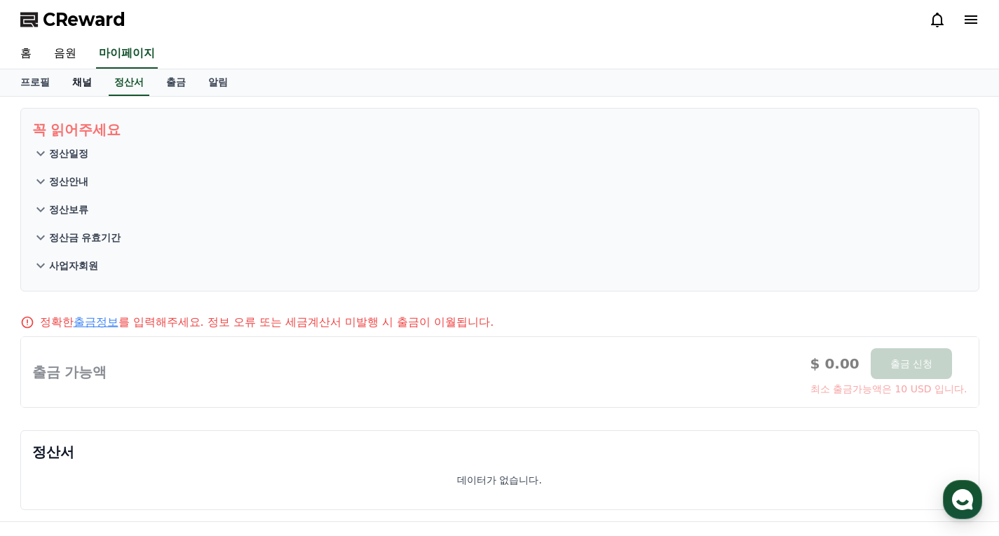
click at [76, 90] on link "채널" at bounding box center [82, 82] width 42 height 27
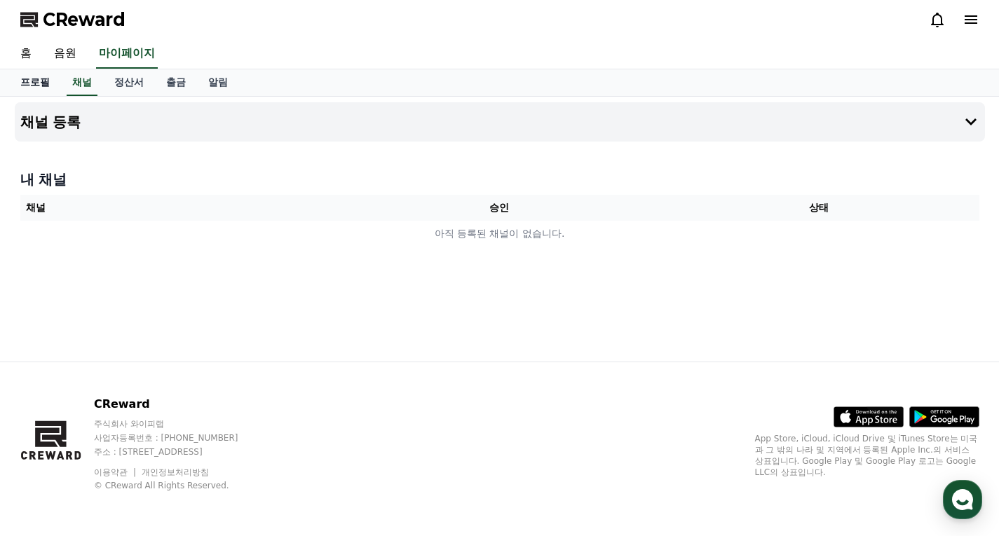
click at [38, 79] on link "프로필" at bounding box center [35, 82] width 52 height 27
select select "**********"
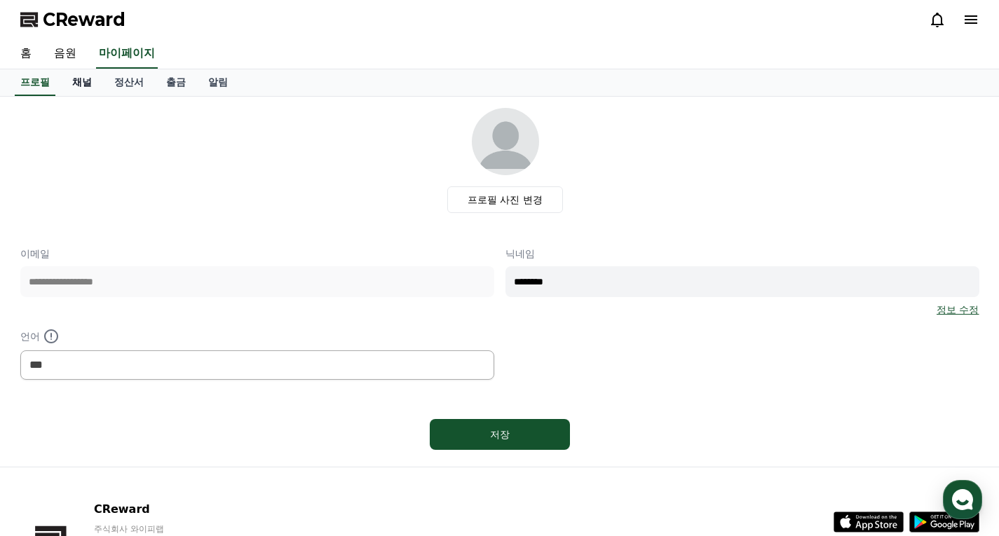
click at [89, 77] on link "채널" at bounding box center [82, 82] width 42 height 27
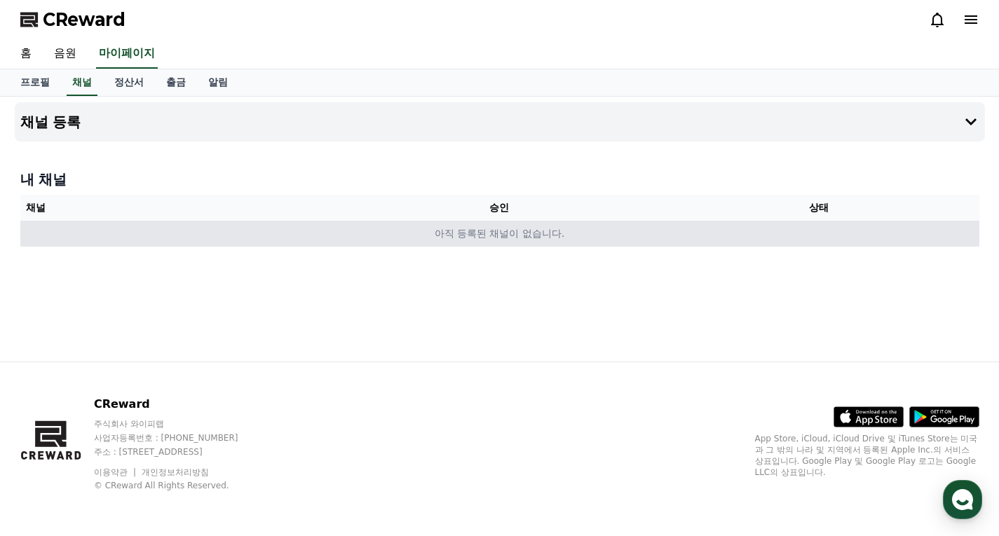
click at [447, 235] on td "아직 등록된 채널이 없습니다." at bounding box center [499, 234] width 959 height 26
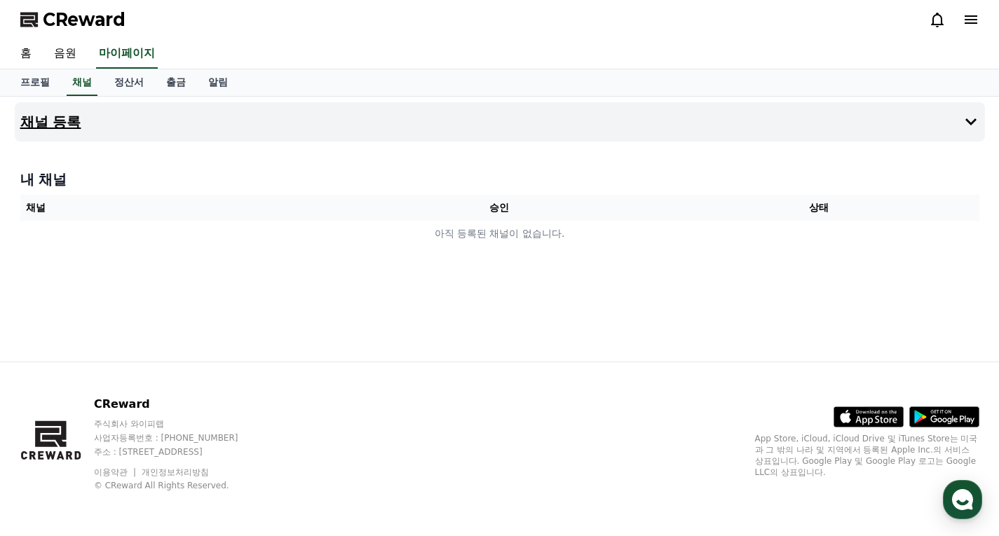
click at [54, 121] on h4 "채널 등록" at bounding box center [50, 121] width 61 height 15
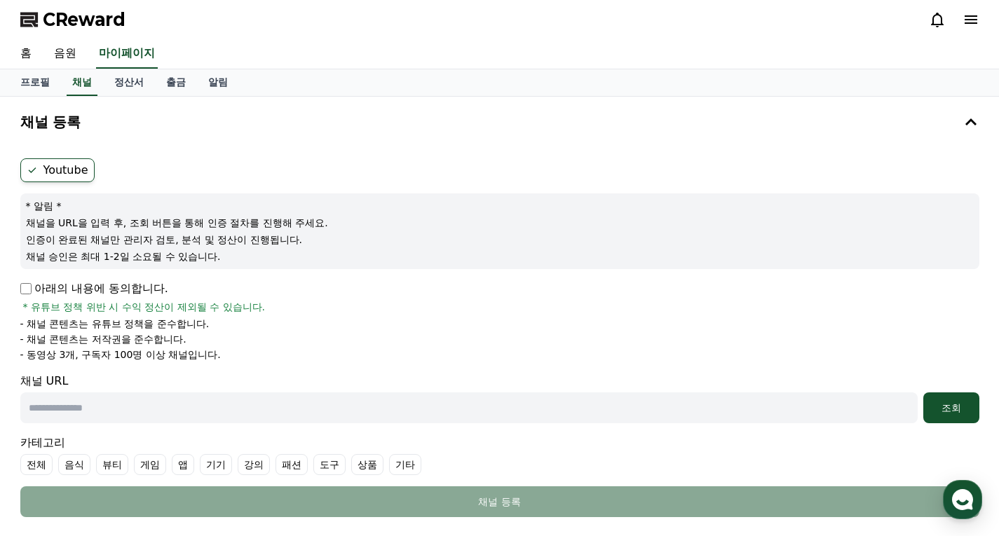
click at [45, 171] on label "Youtube" at bounding box center [57, 170] width 74 height 24
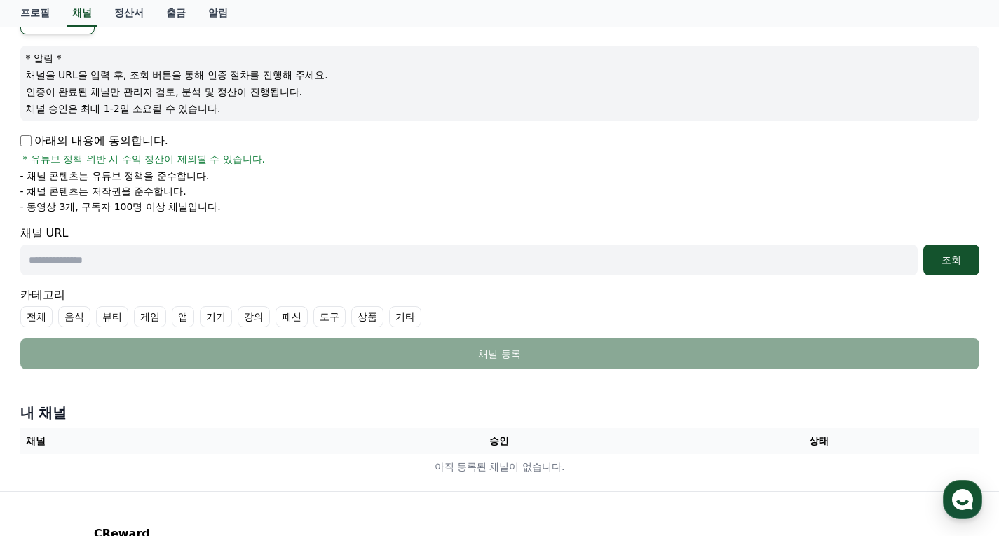
scroll to position [210, 0]
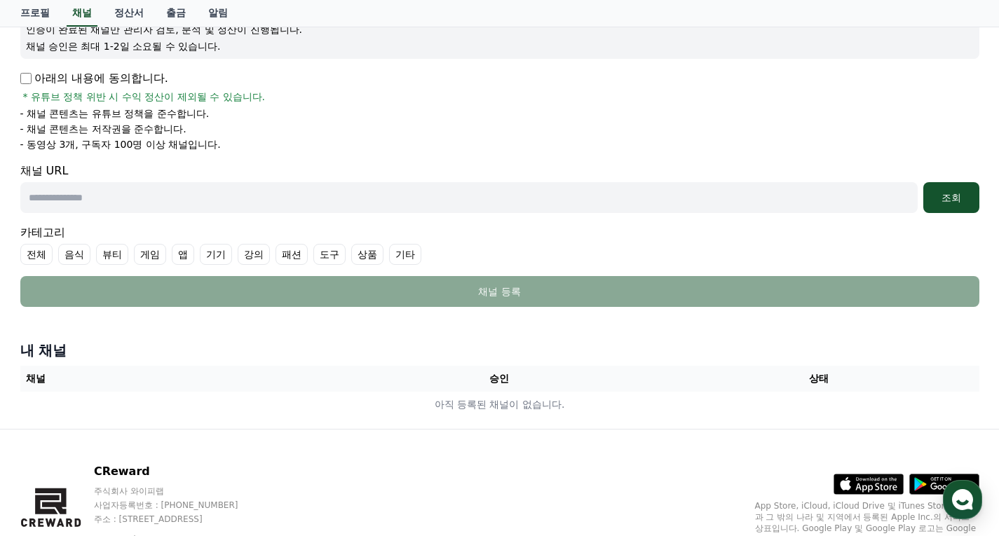
click at [62, 203] on input "text" at bounding box center [469, 197] width 898 height 31
click at [48, 198] on input "text" at bounding box center [469, 197] width 898 height 31
paste input "**********"
type input "**********"
click at [944, 201] on div "조회" at bounding box center [951, 198] width 45 height 14
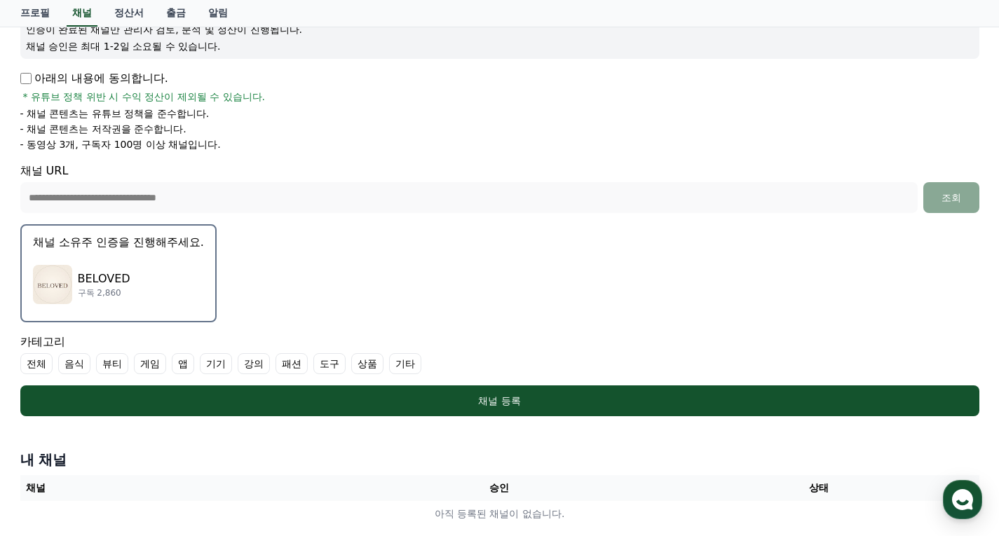
click at [97, 289] on p "구독 2,860" at bounding box center [104, 293] width 53 height 11
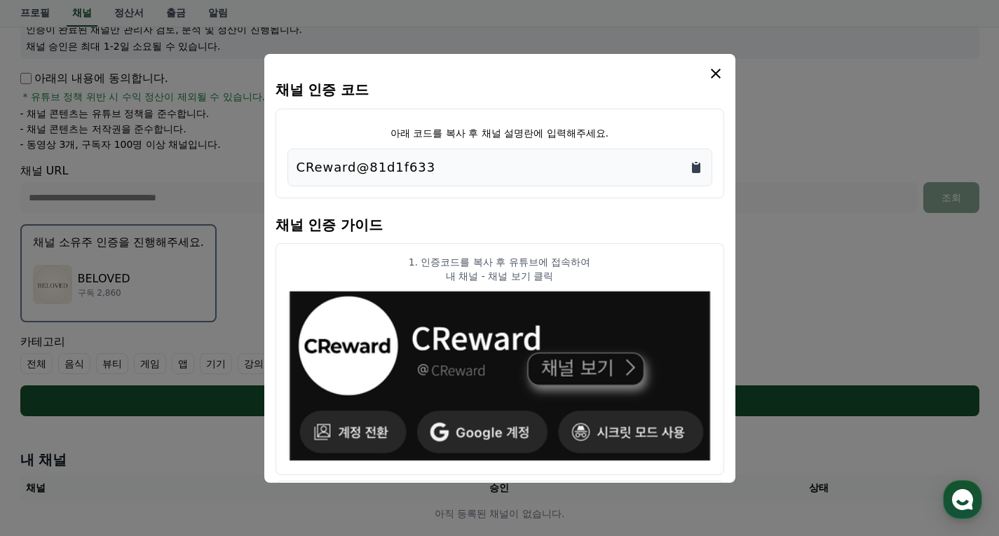
click at [694, 166] on icon "Copy to clipboard" at bounding box center [696, 168] width 8 height 11
click at [715, 72] on icon "modal" at bounding box center [716, 73] width 17 height 17
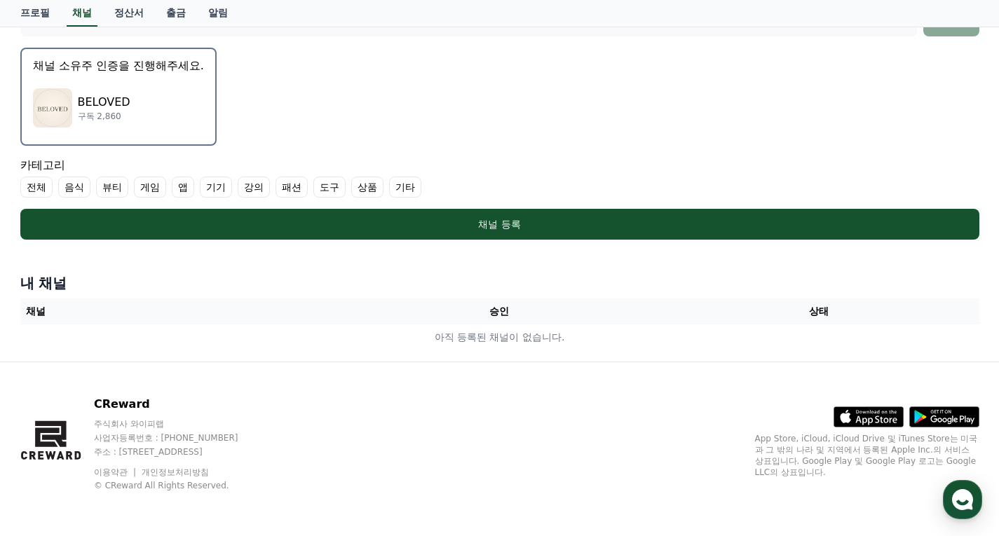
scroll to position [107, 0]
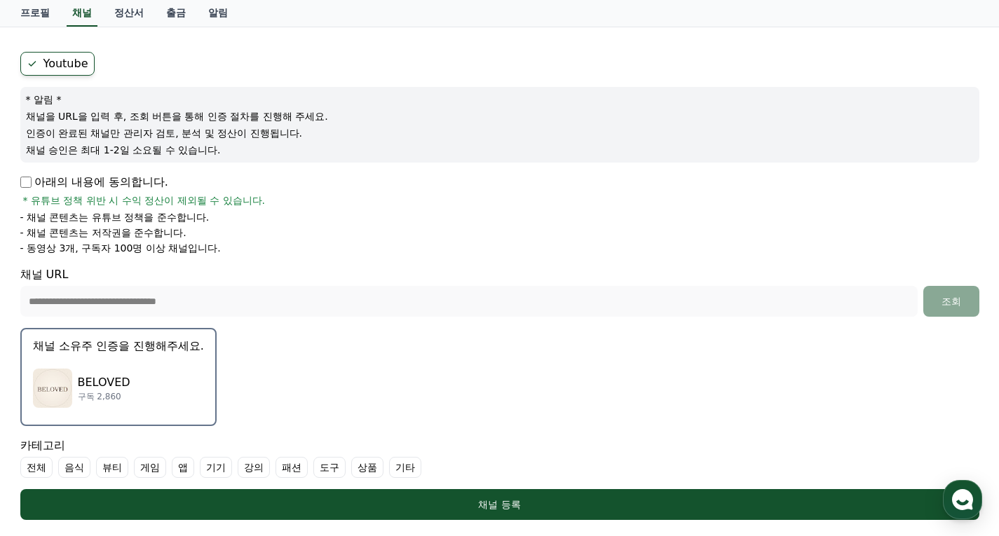
click at [48, 395] on img "button" at bounding box center [52, 388] width 39 height 39
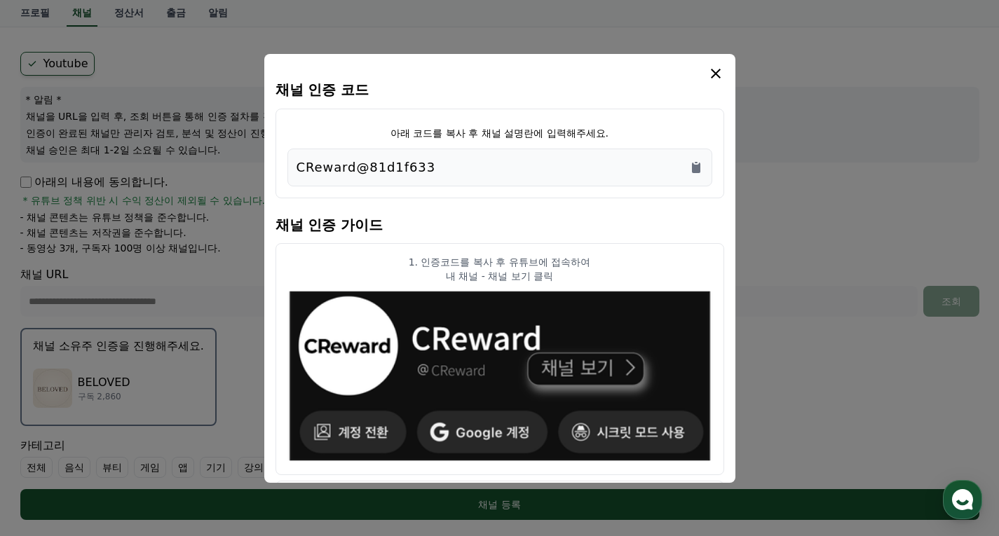
click at [721, 71] on icon "modal" at bounding box center [716, 73] width 17 height 17
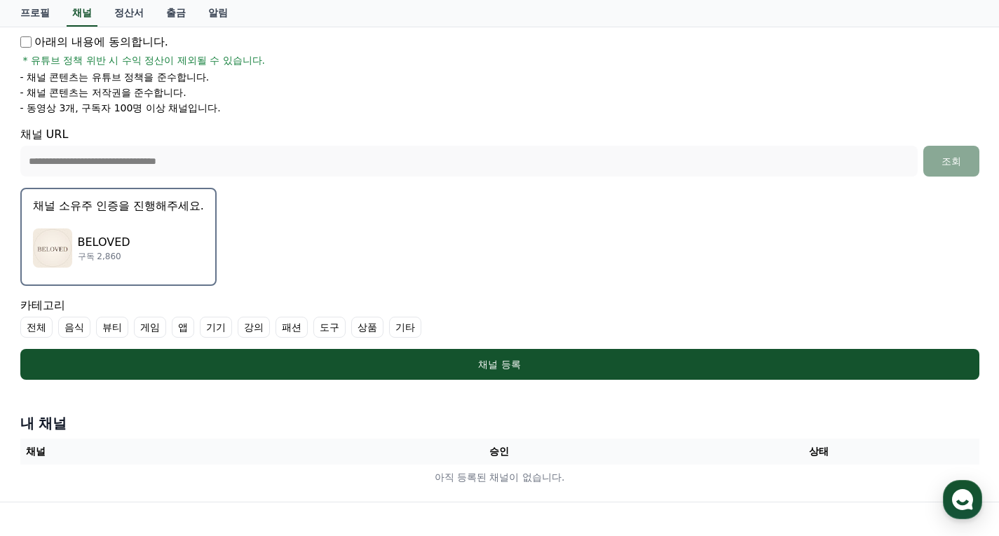
scroll to position [387, 0]
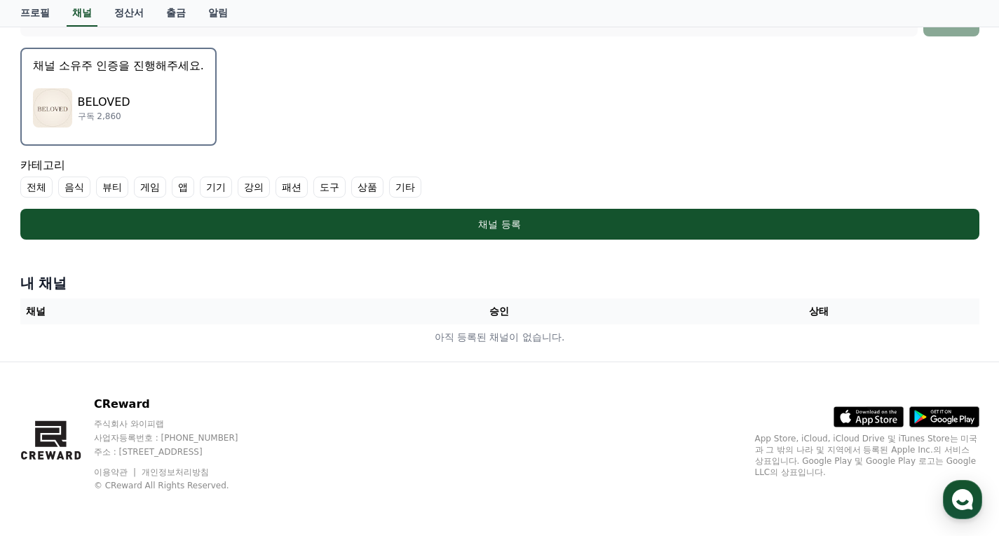
click at [410, 187] on label "기타" at bounding box center [405, 187] width 32 height 21
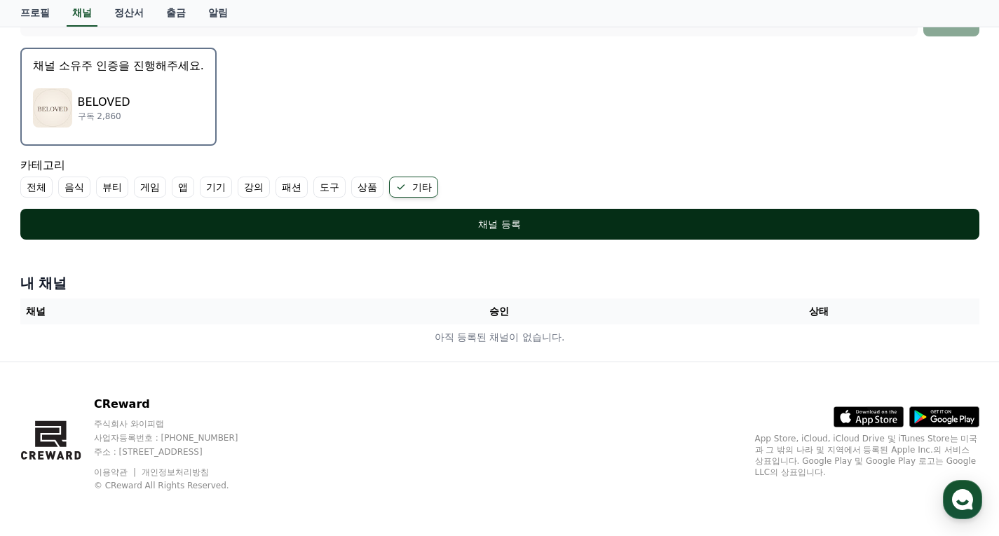
click at [477, 218] on div "채널 등록" at bounding box center [499, 224] width 903 height 14
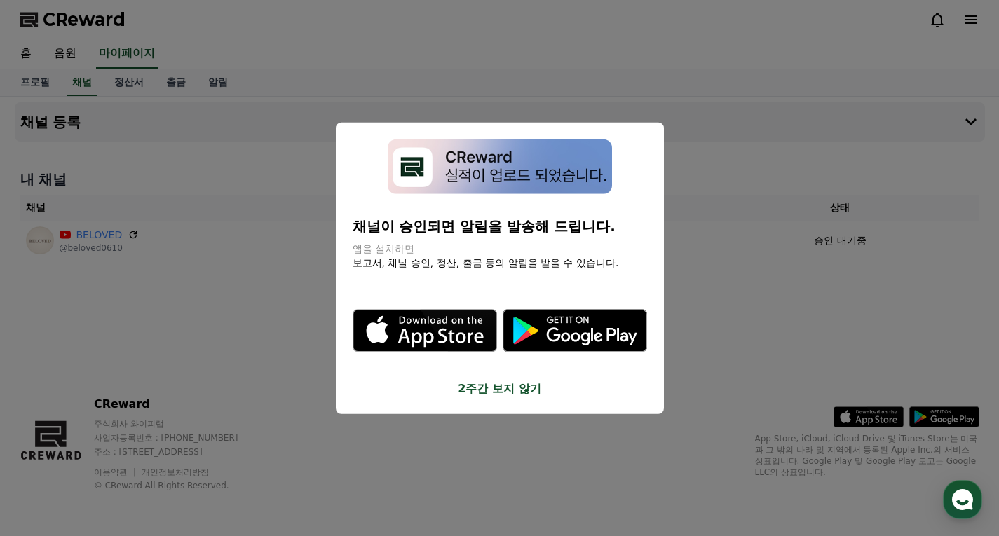
click at [557, 335] on icon "modal" at bounding box center [591, 336] width 90 height 18
click at [262, 287] on button "close modal" at bounding box center [499, 268] width 999 height 536
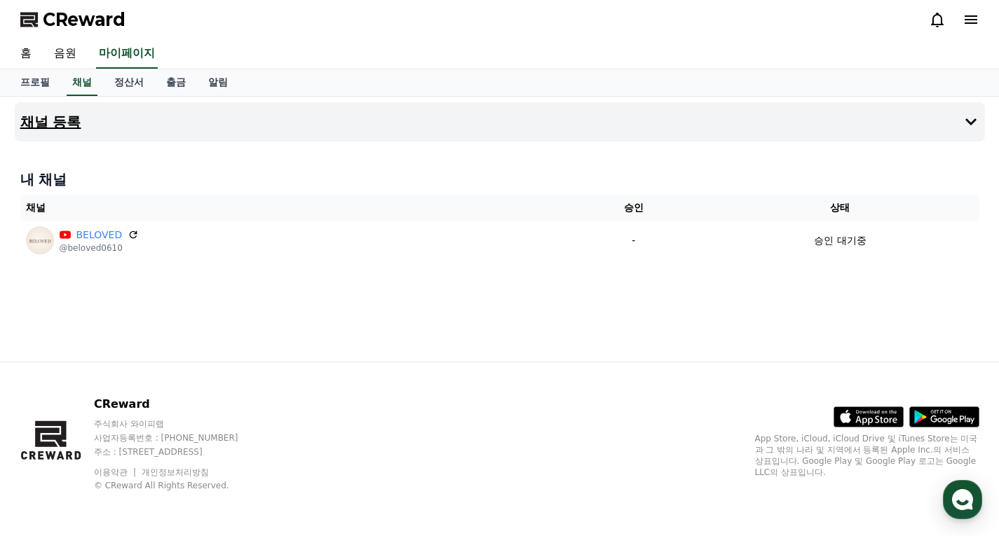
click at [922, 118] on button "채널 등록" at bounding box center [500, 121] width 971 height 39
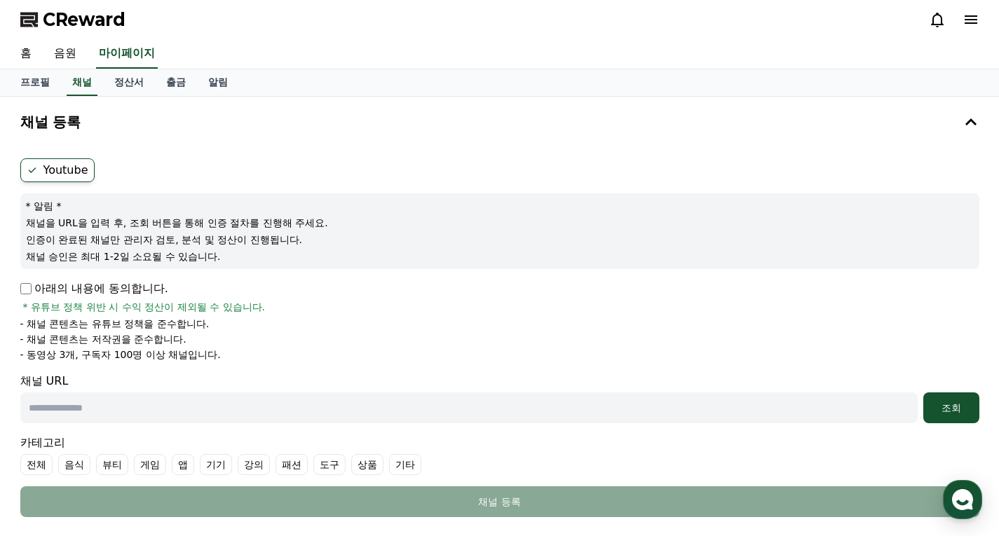
click at [51, 412] on input "text" at bounding box center [469, 408] width 898 height 31
paste input "**********"
type input "**********"
click at [945, 403] on div "조회" at bounding box center [951, 408] width 45 height 14
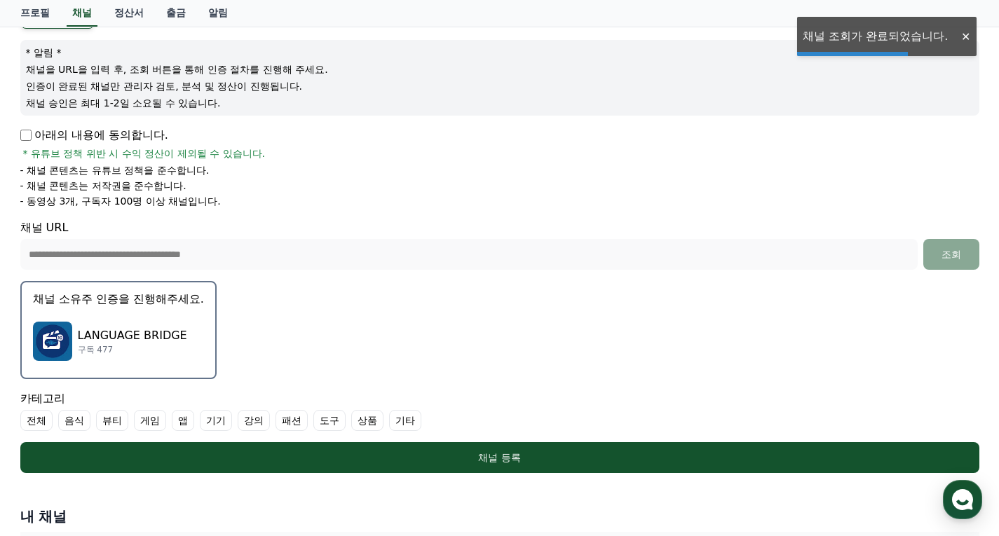
scroll to position [281, 0]
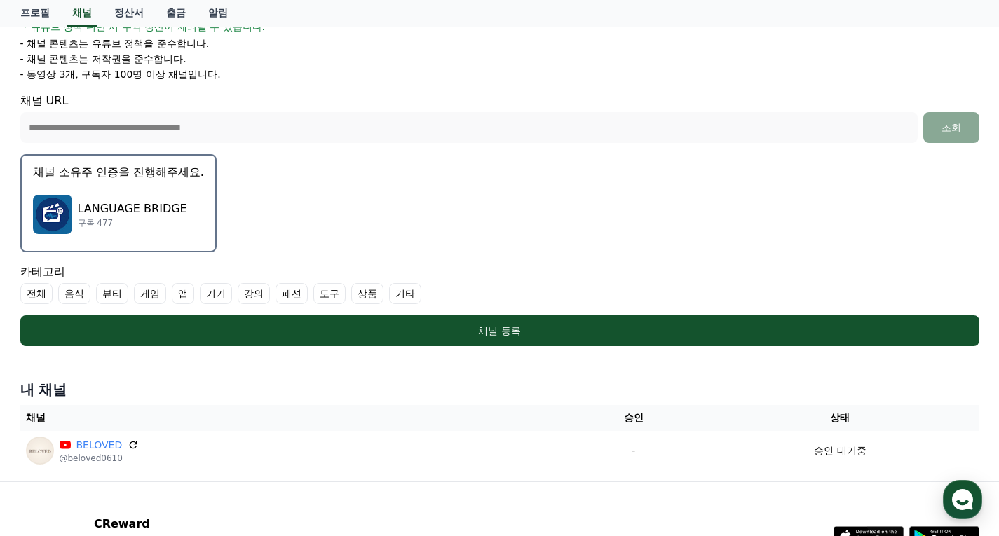
click at [249, 293] on label "강의" at bounding box center [254, 293] width 32 height 21
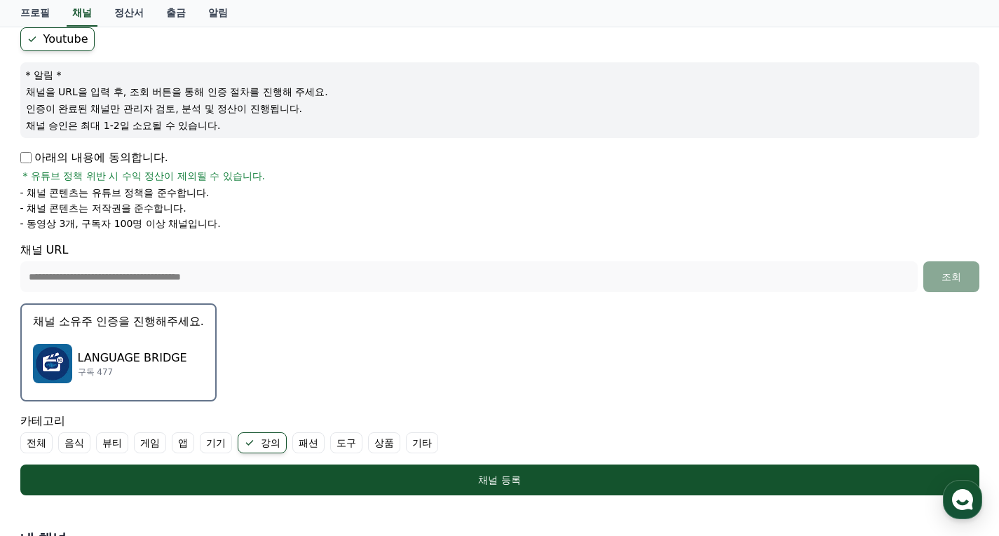
scroll to position [120, 0]
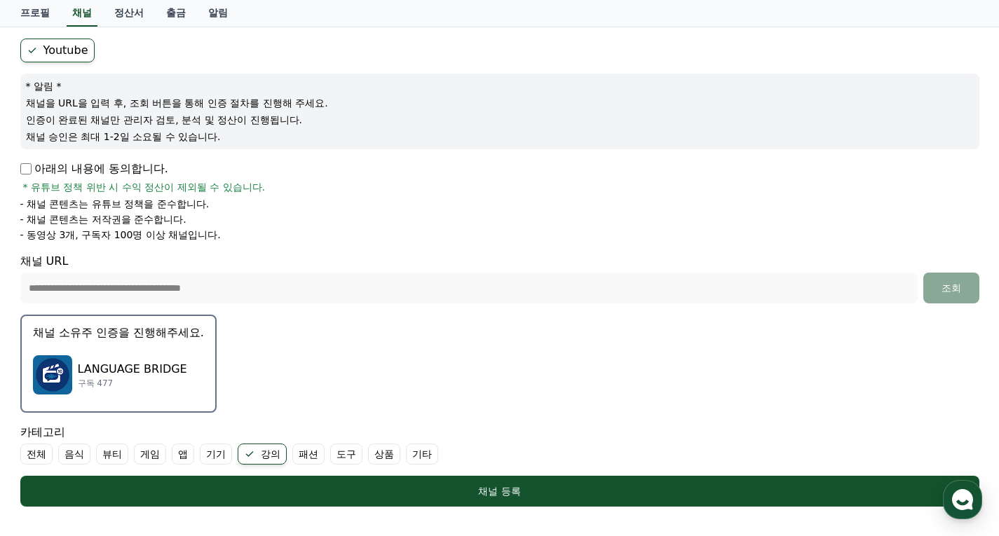
click at [115, 367] on p "LANGUAGE BRIDGE" at bounding box center [132, 369] width 109 height 17
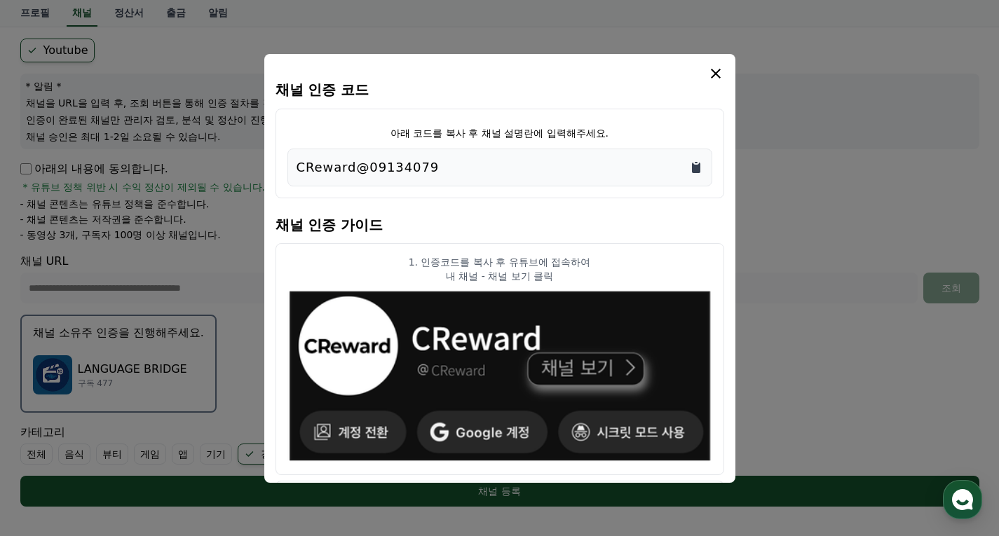
click at [698, 166] on icon "Copy to clipboard" at bounding box center [696, 168] width 8 height 11
click at [720, 72] on icon "modal" at bounding box center [716, 73] width 17 height 17
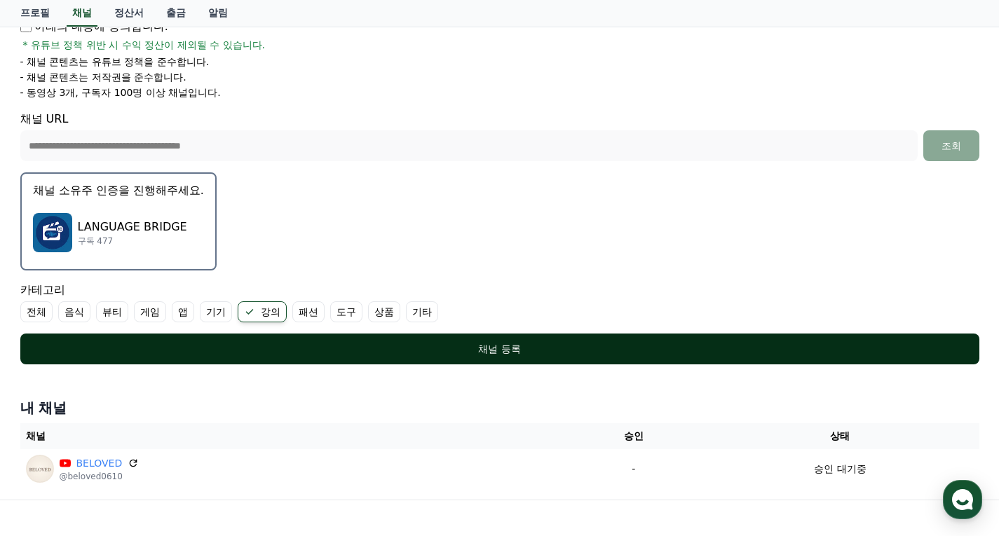
scroll to position [330, 0]
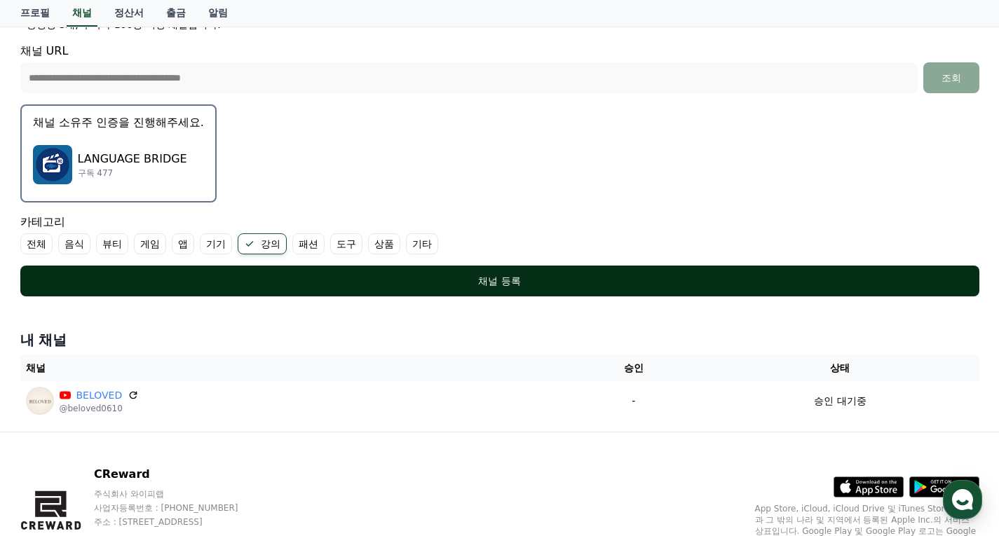
click at [496, 286] on div "채널 등록" at bounding box center [499, 281] width 903 height 14
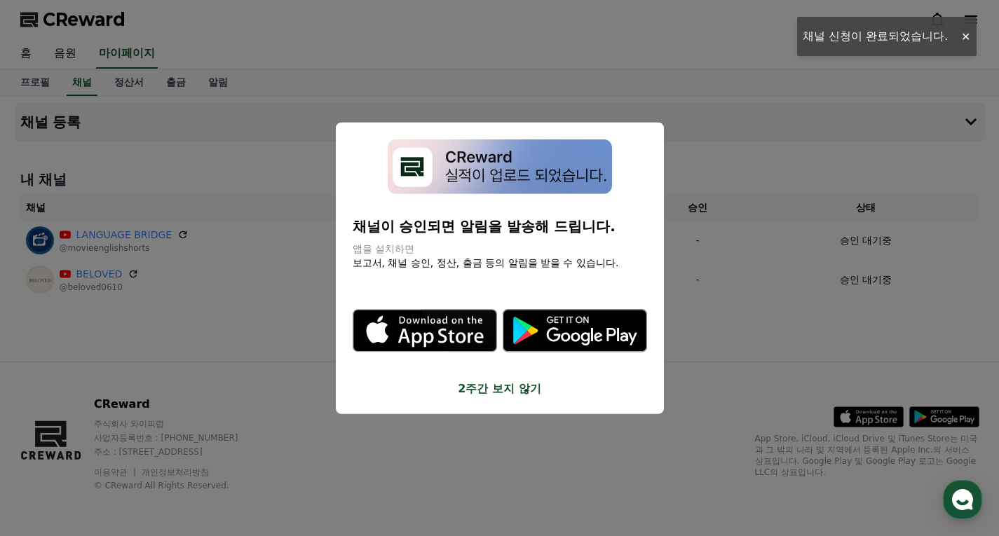
click at [225, 332] on button "close modal" at bounding box center [499, 268] width 999 height 536
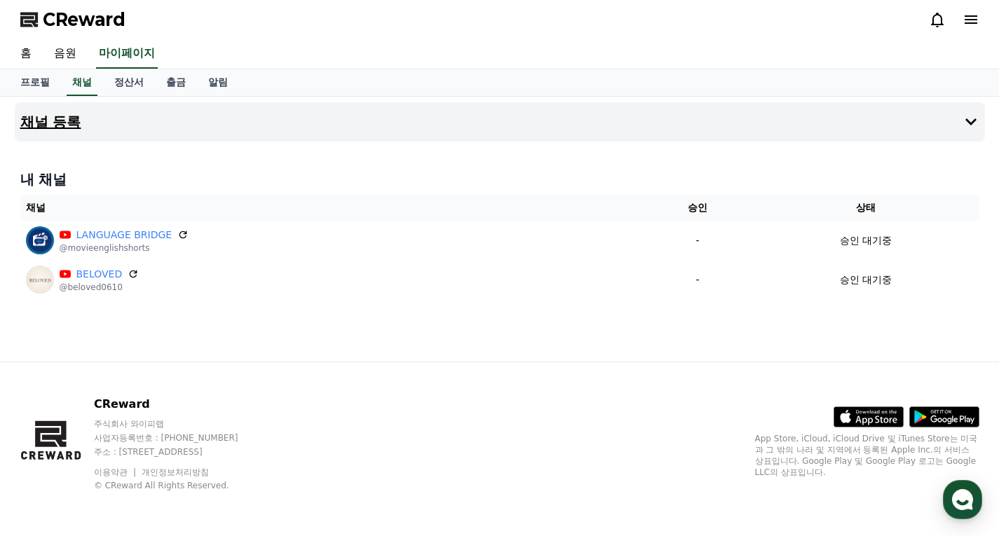
click at [105, 120] on button "채널 등록" at bounding box center [500, 121] width 971 height 39
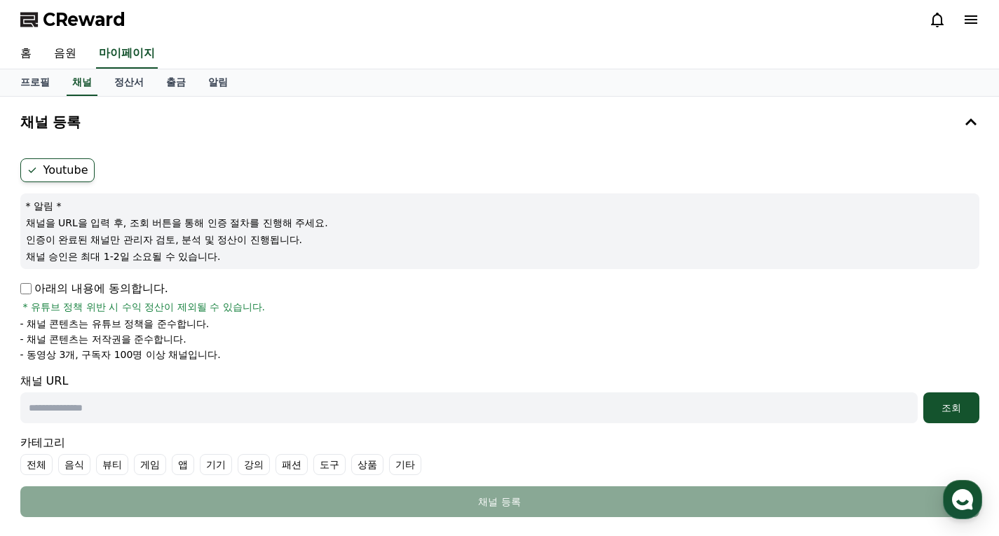
click at [46, 168] on label "Youtube" at bounding box center [57, 170] width 74 height 24
click at [32, 290] on p "아래의 내용에 동의합니다." at bounding box center [94, 289] width 148 height 17
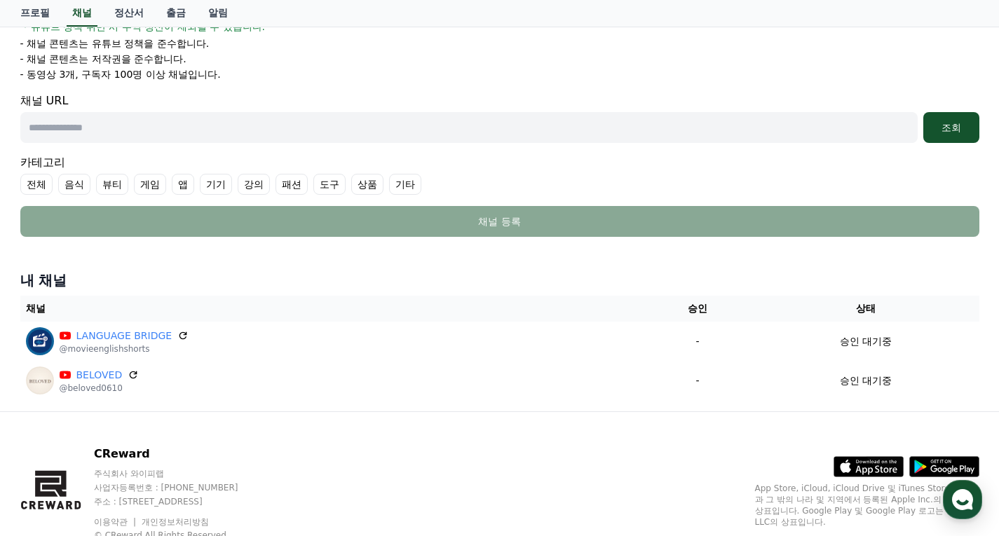
scroll to position [210, 0]
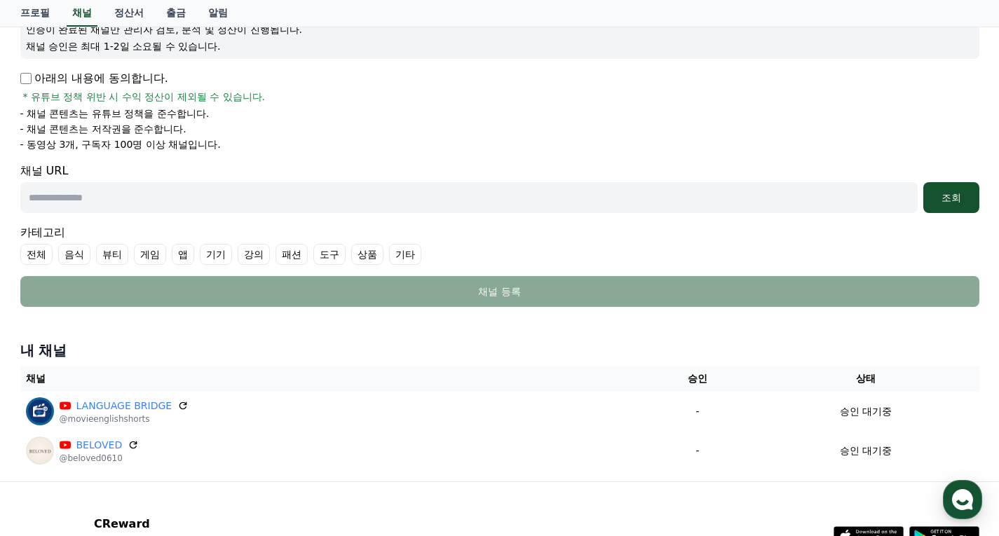
click at [50, 200] on input "text" at bounding box center [469, 197] width 898 height 31
paste input "**********"
type input "**********"
click at [950, 202] on div "조회" at bounding box center [951, 198] width 45 height 14
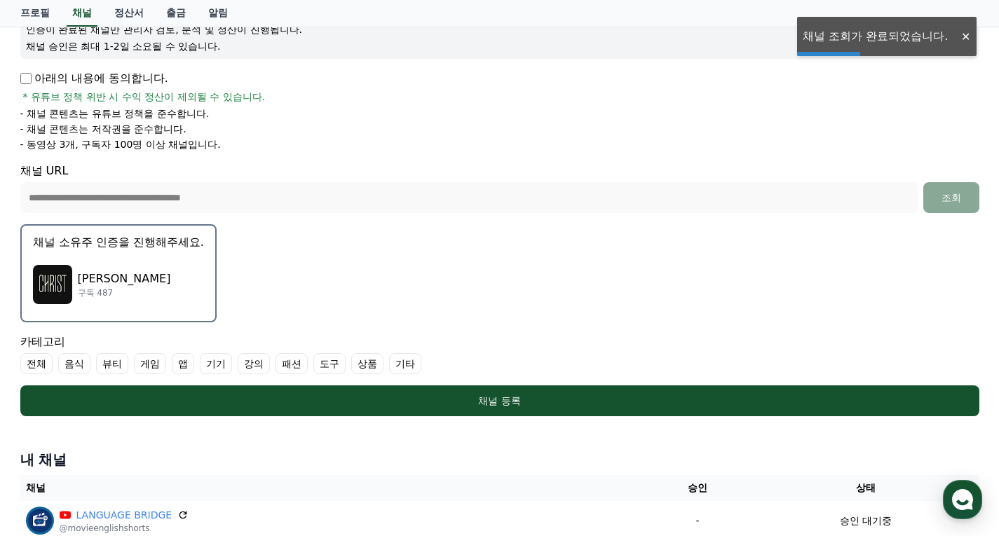
click at [154, 273] on p "[PERSON_NAME]" at bounding box center [124, 279] width 93 height 17
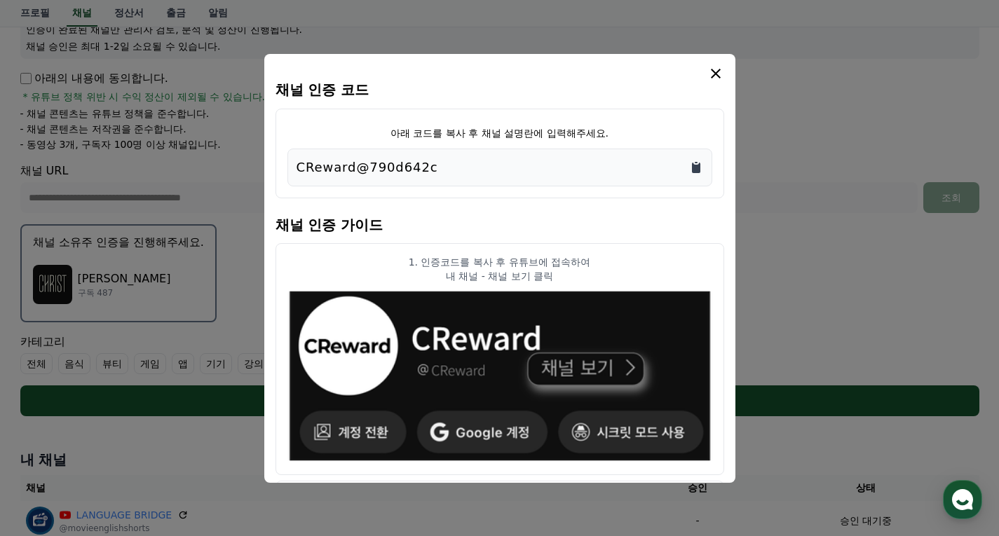
click at [696, 166] on icon "Copy to clipboard" at bounding box center [696, 168] width 8 height 11
click at [715, 76] on icon "modal" at bounding box center [716, 73] width 17 height 17
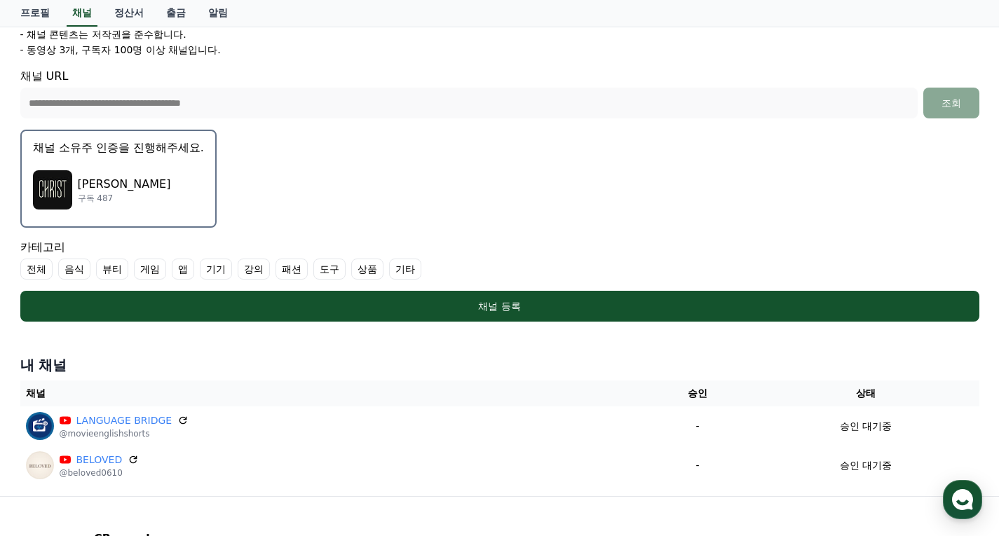
scroll to position [351, 0]
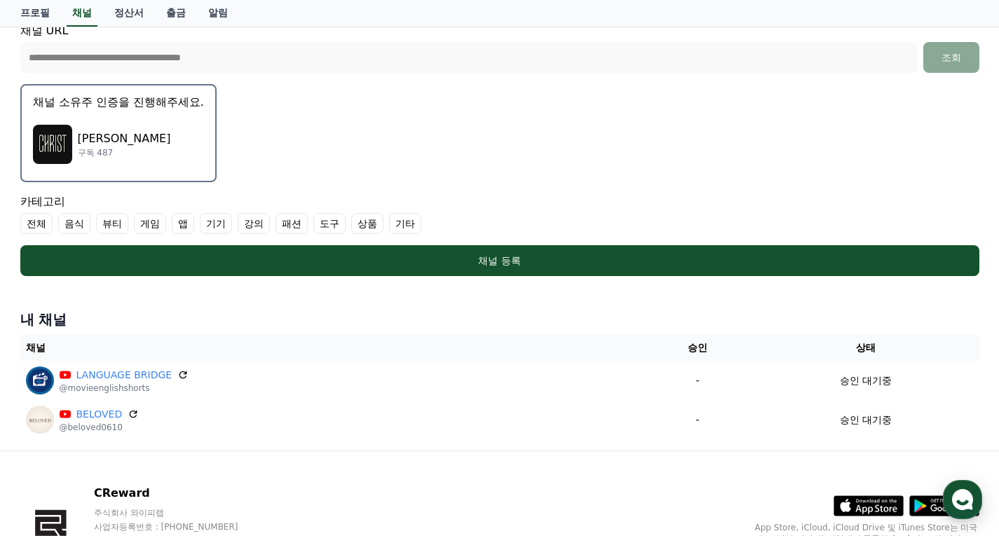
click at [407, 224] on label "기타" at bounding box center [405, 223] width 32 height 21
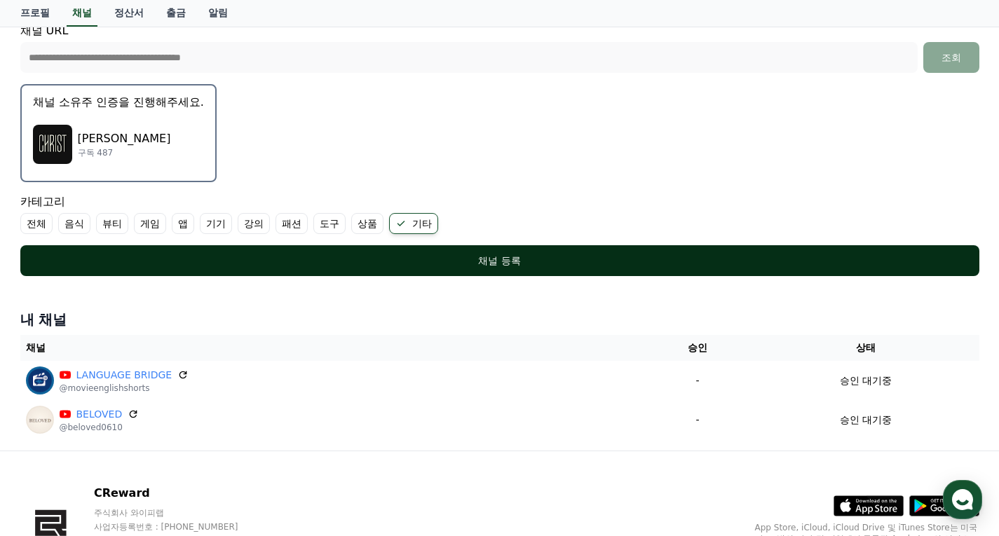
click at [518, 262] on div "채널 등록" at bounding box center [499, 261] width 903 height 14
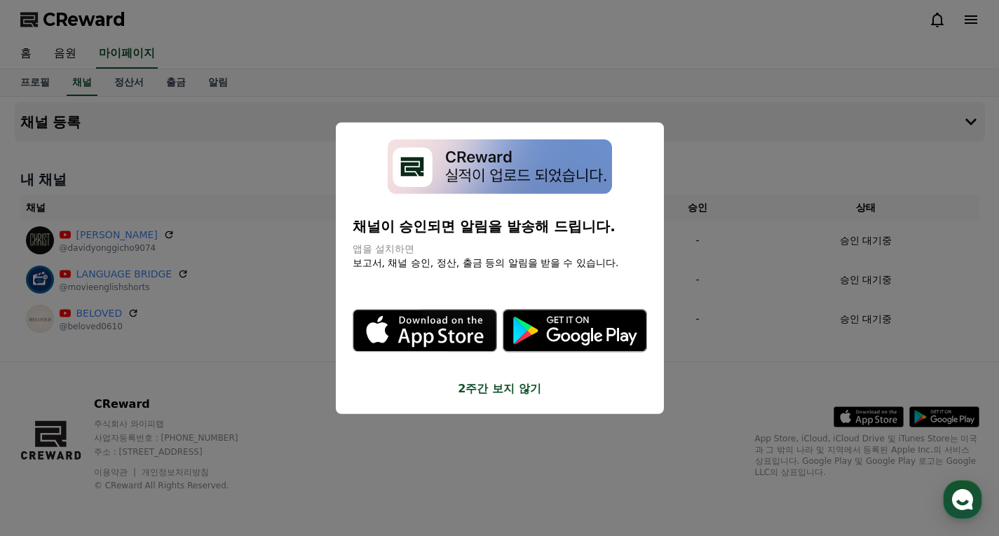
click at [713, 158] on button "close modal" at bounding box center [499, 268] width 999 height 536
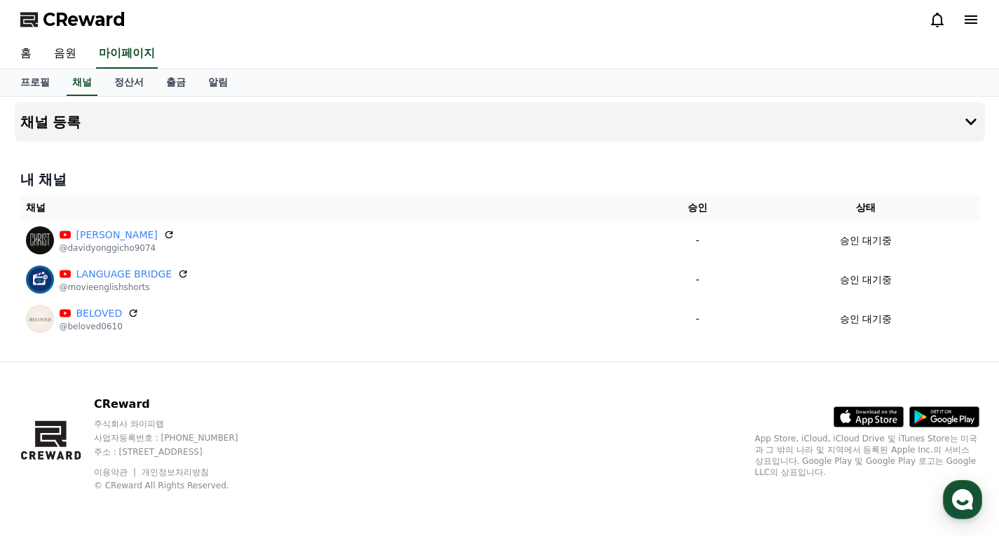
click at [391, 35] on div "CReward" at bounding box center [500, 19] width 982 height 39
click at [107, 22] on span "CReward" at bounding box center [84, 19] width 83 height 22
